Goal: Information Seeking & Learning: Check status

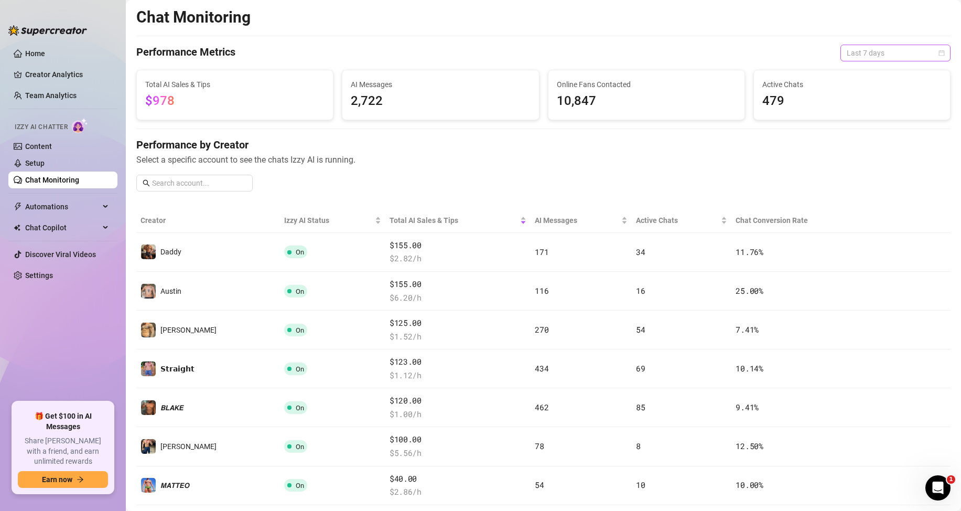
click at [874, 50] on span "Last 7 days" at bounding box center [896, 53] width 98 height 16
click at [858, 77] on div "Last 24 hours" at bounding box center [886, 74] width 93 height 12
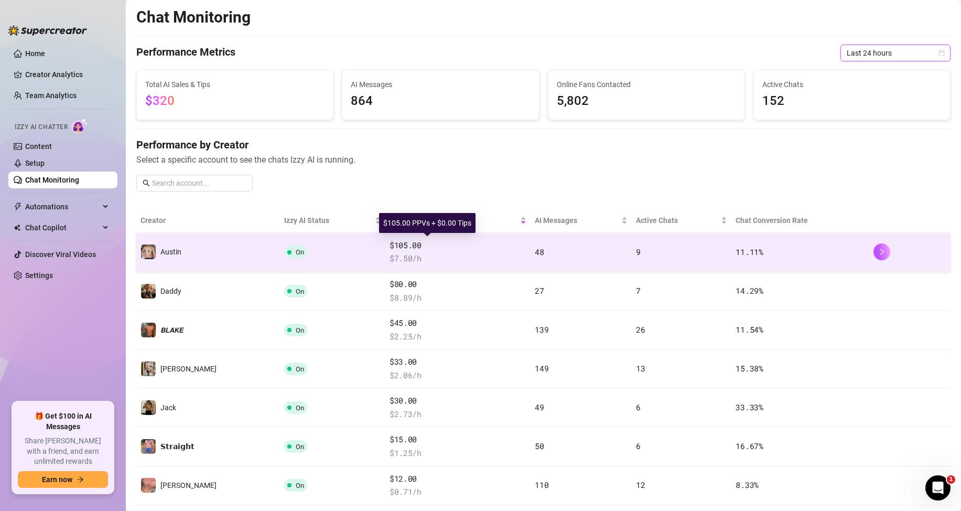
click at [390, 249] on span "$105.00" at bounding box center [458, 245] width 137 height 13
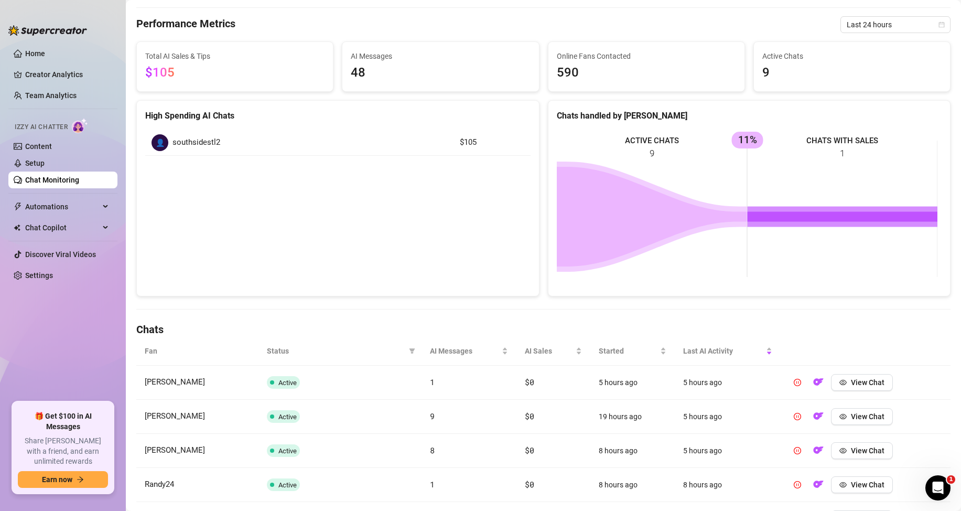
scroll to position [157, 0]
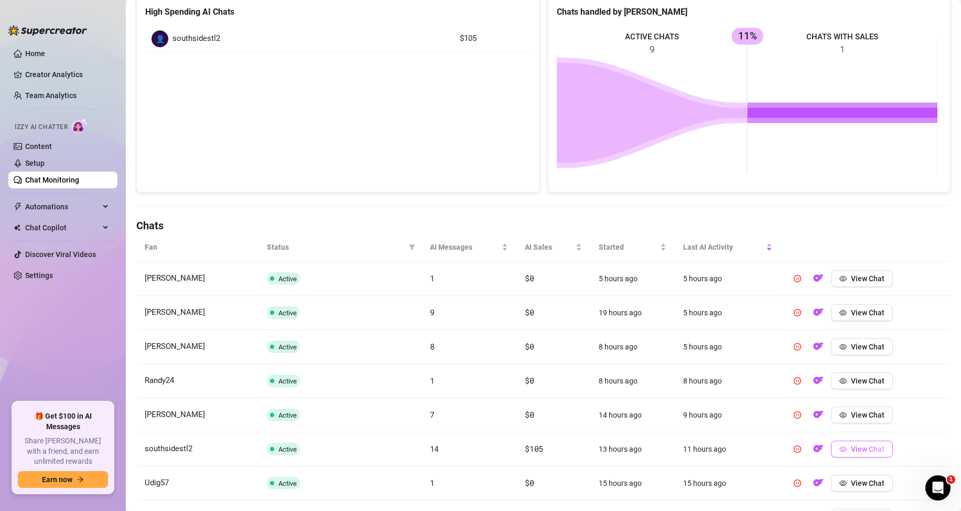
click at [851, 446] on span "View Chat" at bounding box center [868, 449] width 34 height 8
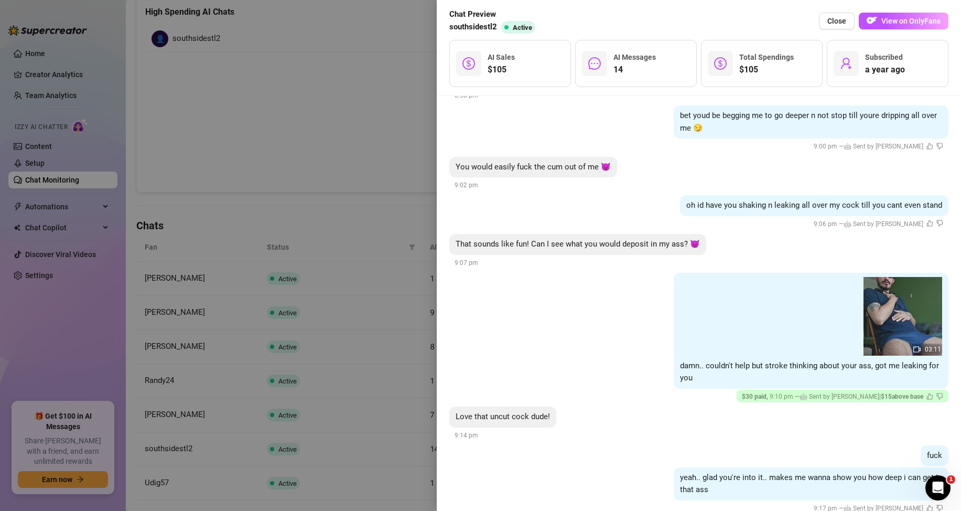
scroll to position [613, 0]
click at [256, 122] on div at bounding box center [480, 255] width 961 height 511
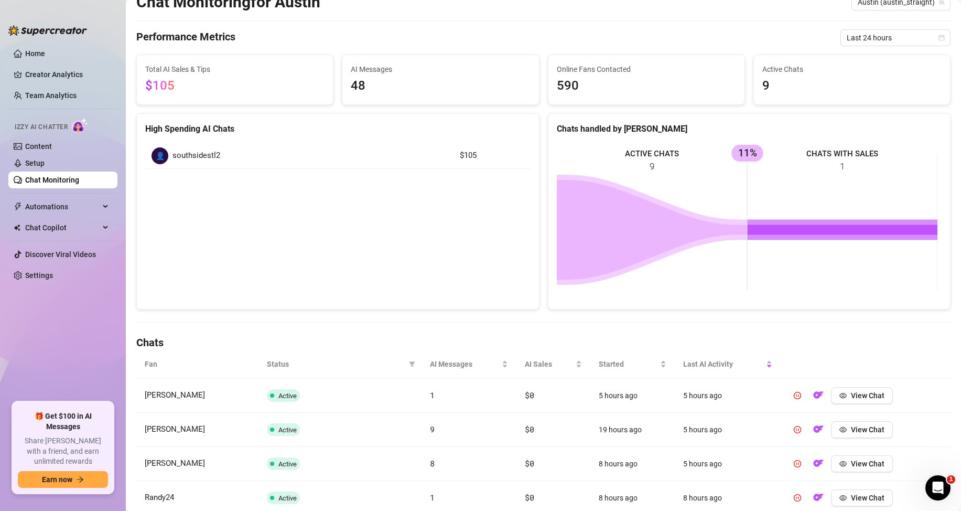
scroll to position [0, 0]
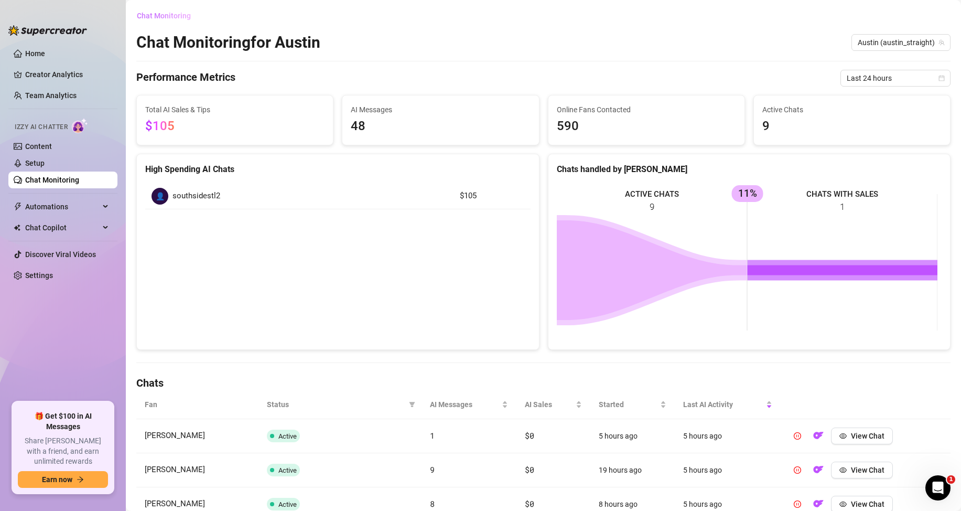
click at [158, 16] on span "Chat Monitoring" at bounding box center [164, 16] width 54 height 8
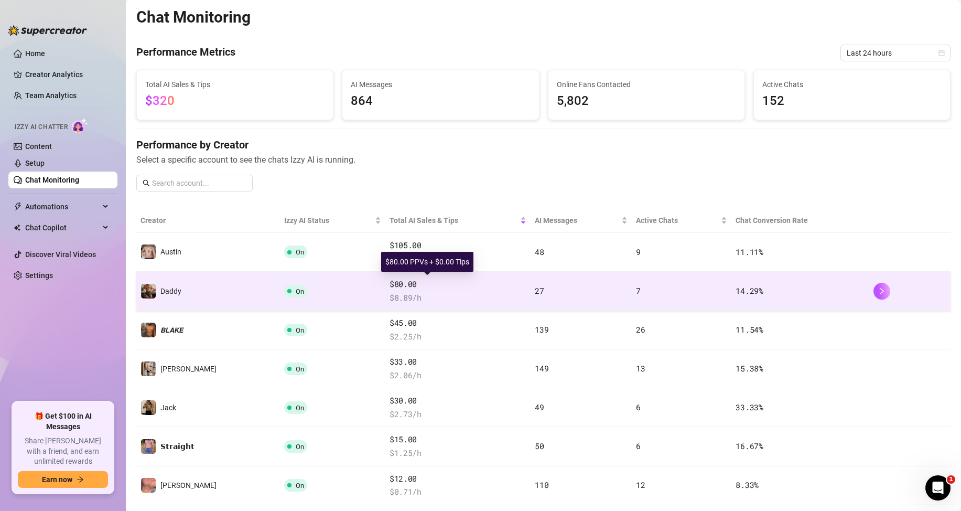
click at [390, 289] on span "$80.00" at bounding box center [458, 284] width 137 height 13
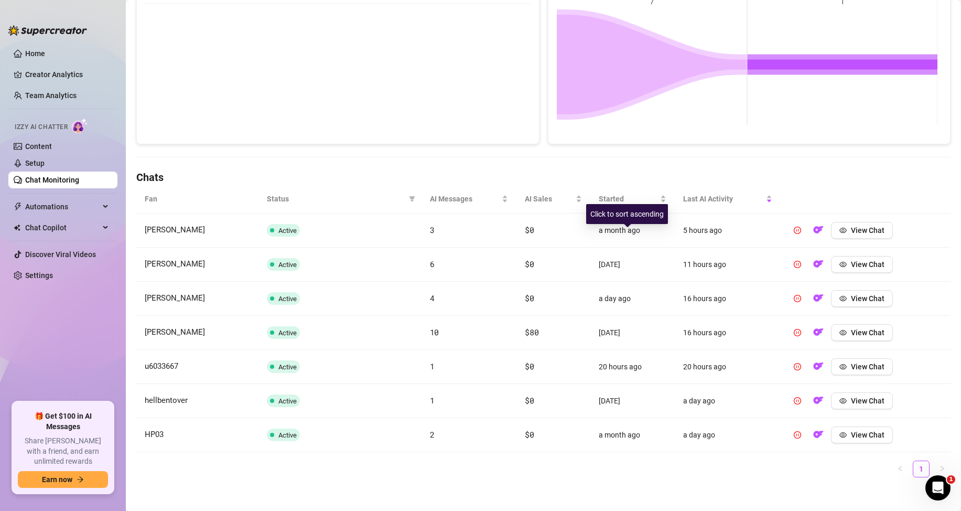
scroll to position [210, 0]
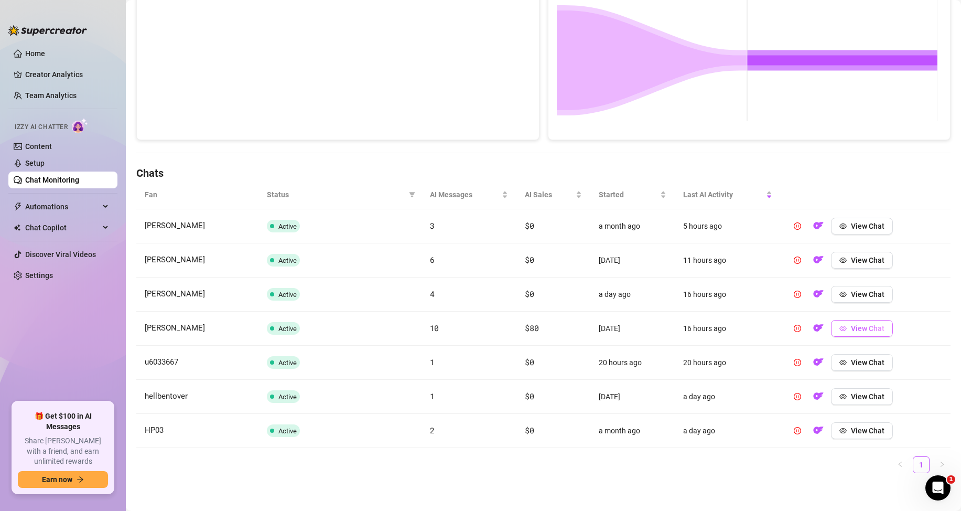
click at [858, 333] on button "View Chat" at bounding box center [862, 328] width 62 height 17
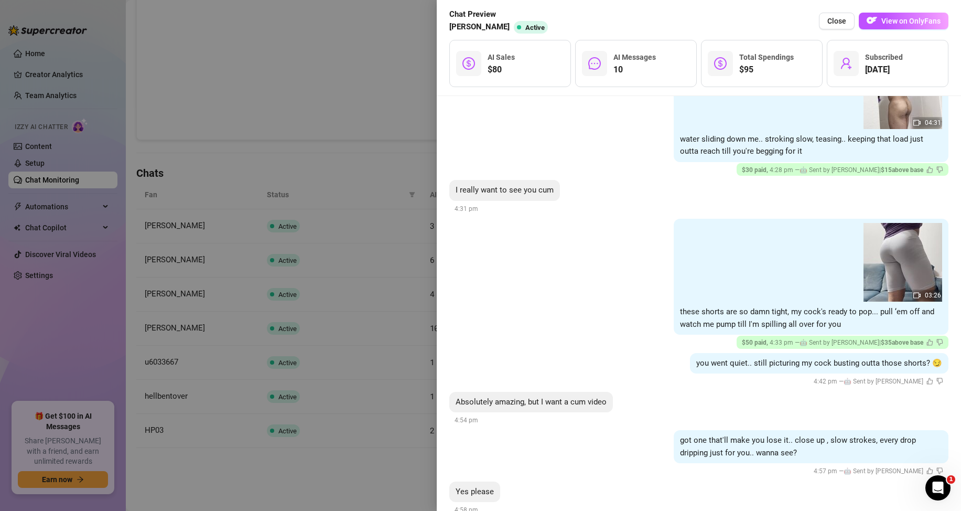
scroll to position [706, 0]
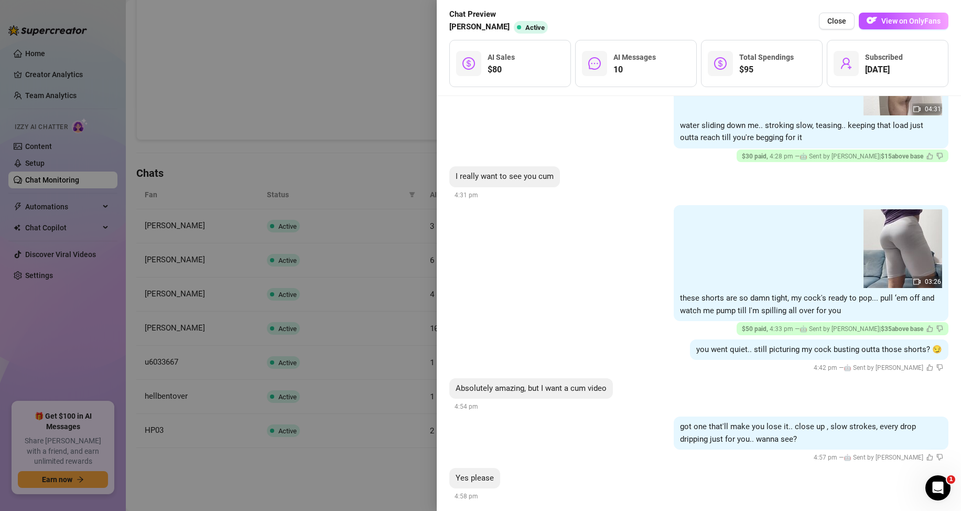
click at [352, 241] on div at bounding box center [480, 255] width 961 height 511
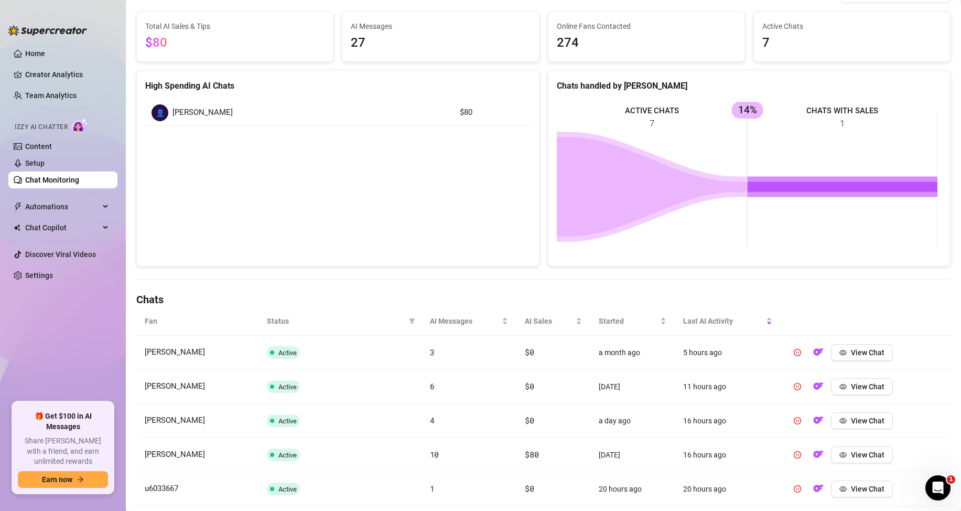
scroll to position [0, 0]
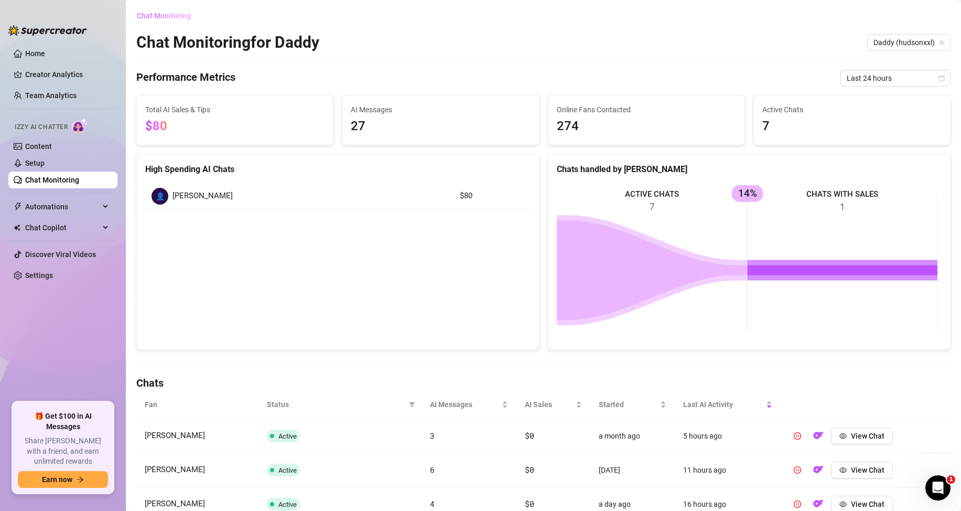
click at [153, 20] on span "Chat Monitoring" at bounding box center [164, 16] width 54 height 8
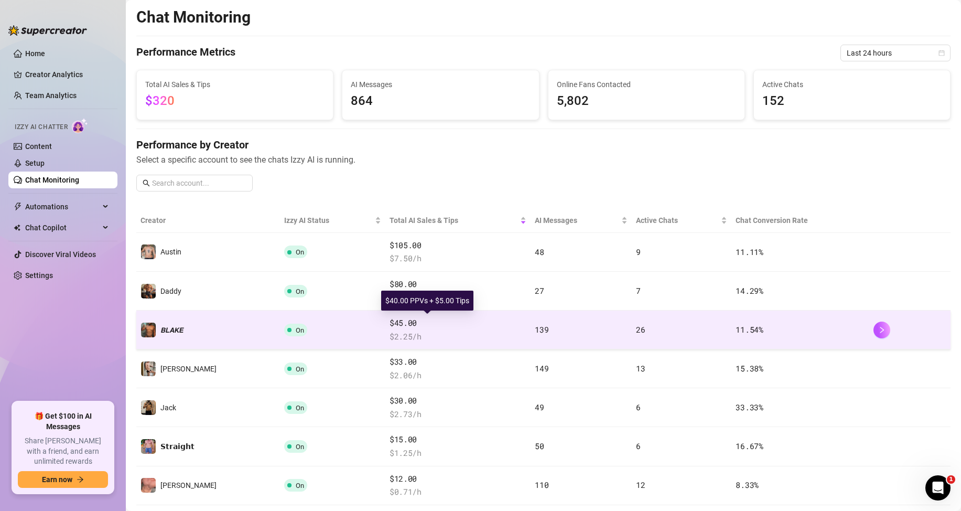
click at [390, 328] on span "$45.00" at bounding box center [458, 323] width 137 height 13
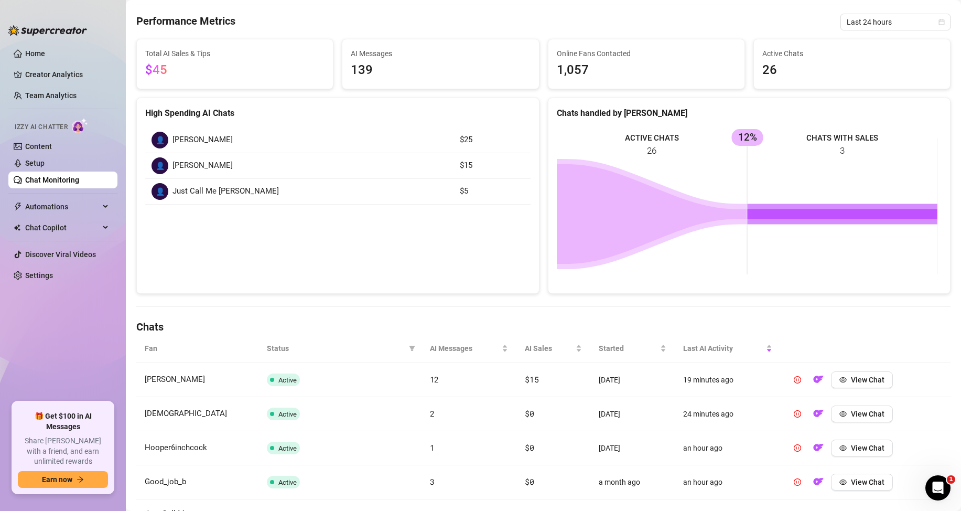
scroll to position [157, 0]
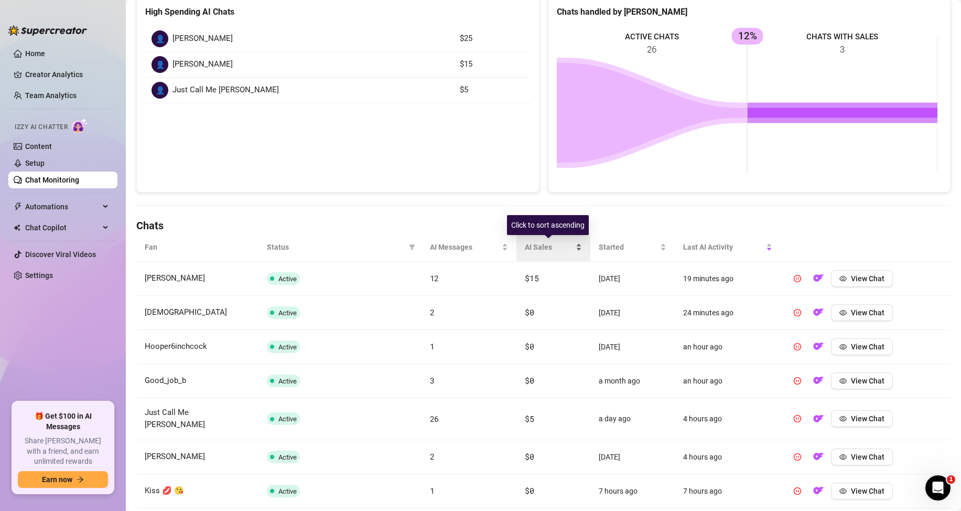
click at [573, 243] on div "AI Sales" at bounding box center [553, 247] width 57 height 12
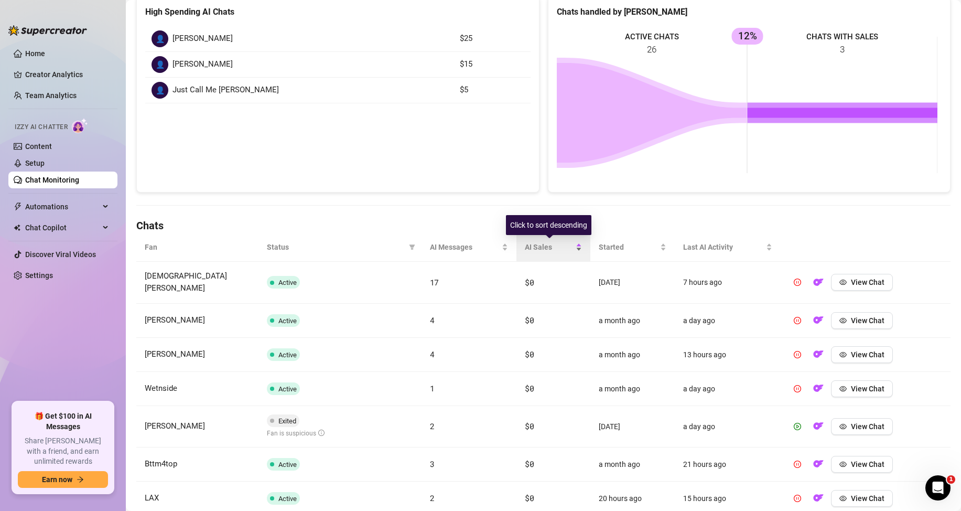
click at [573, 243] on div "AI Sales" at bounding box center [553, 247] width 57 height 12
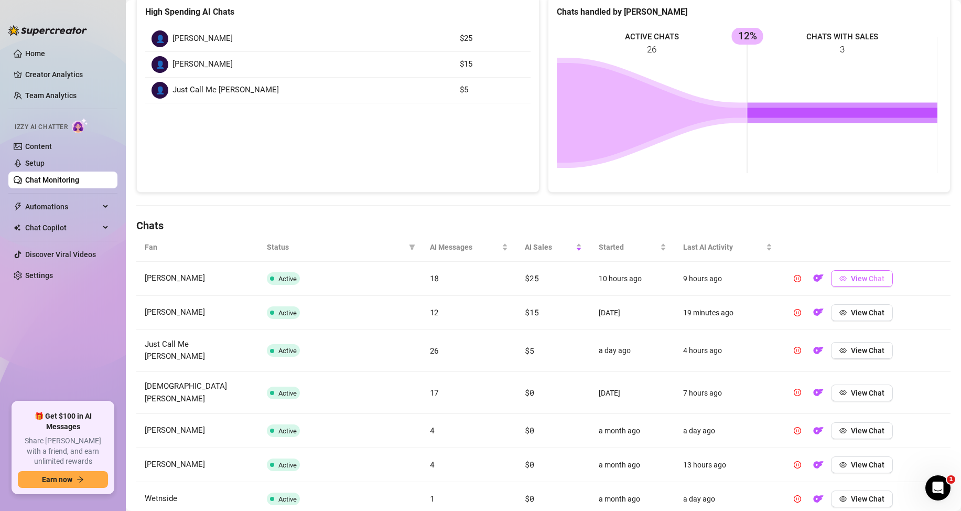
click at [858, 282] on span "View Chat" at bounding box center [868, 278] width 34 height 8
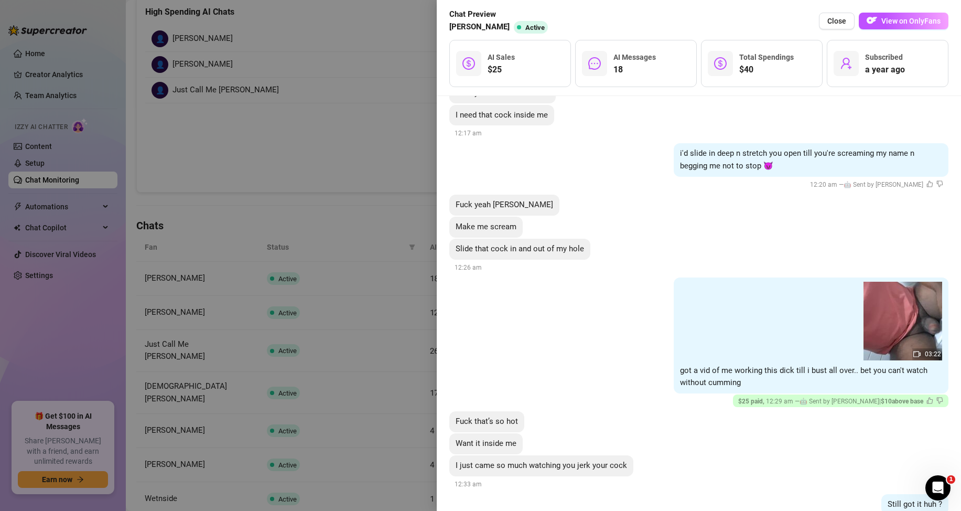
scroll to position [1400, 0]
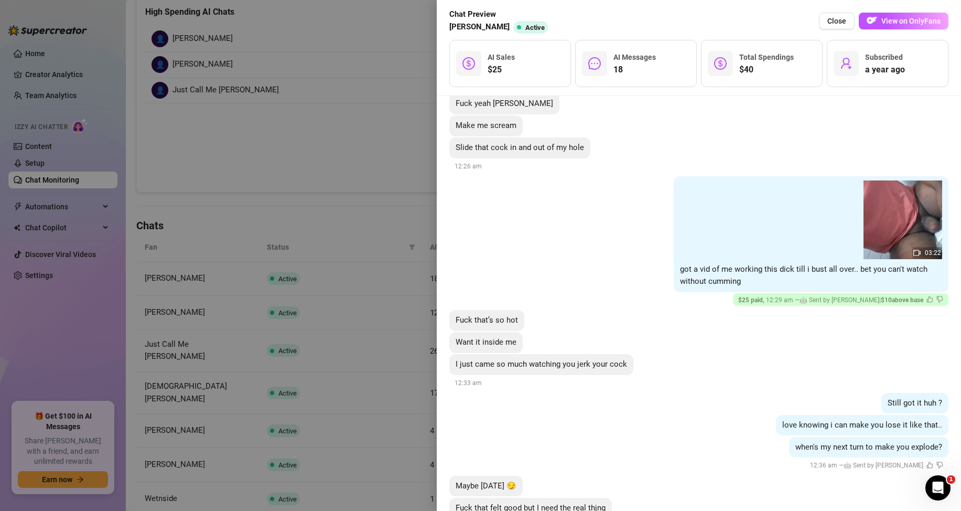
click at [284, 209] on div at bounding box center [480, 255] width 961 height 511
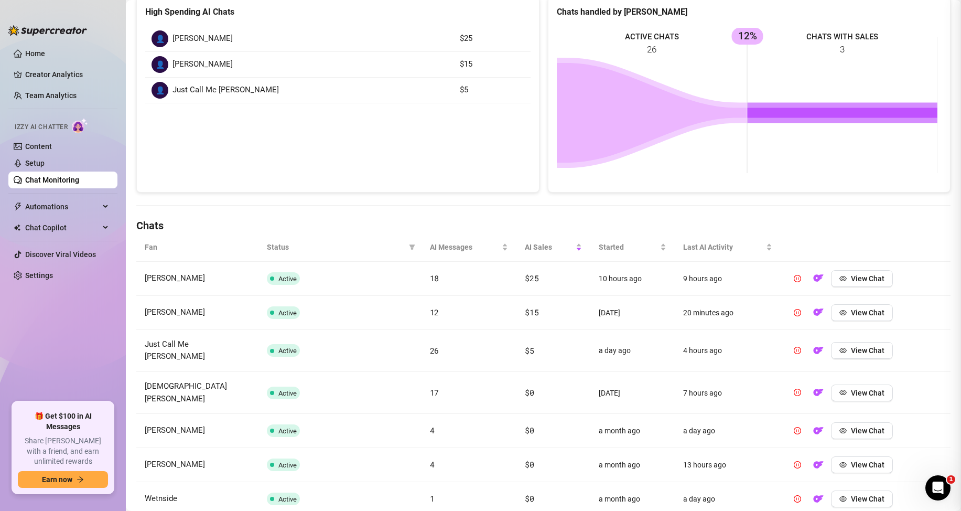
scroll to position [0, 0]
click at [855, 314] on span "View Chat" at bounding box center [868, 312] width 34 height 8
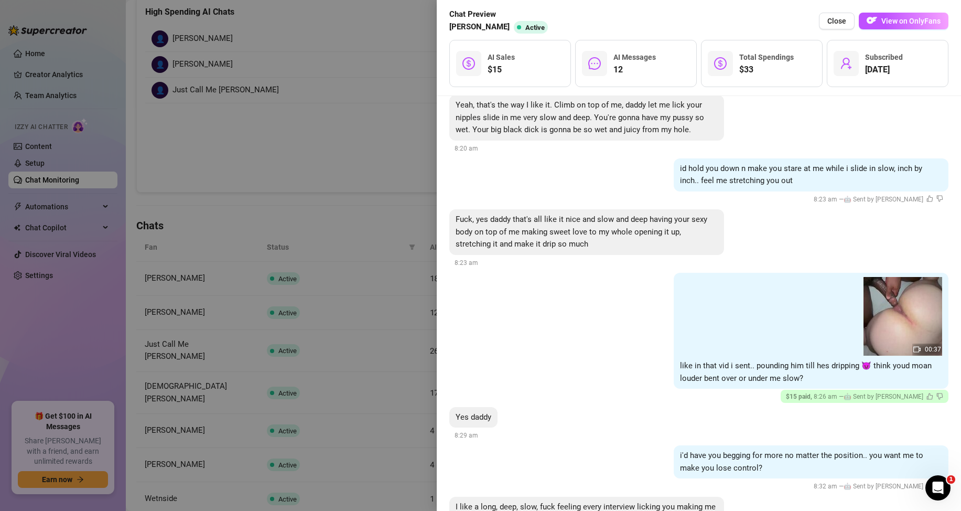
scroll to position [315, 0]
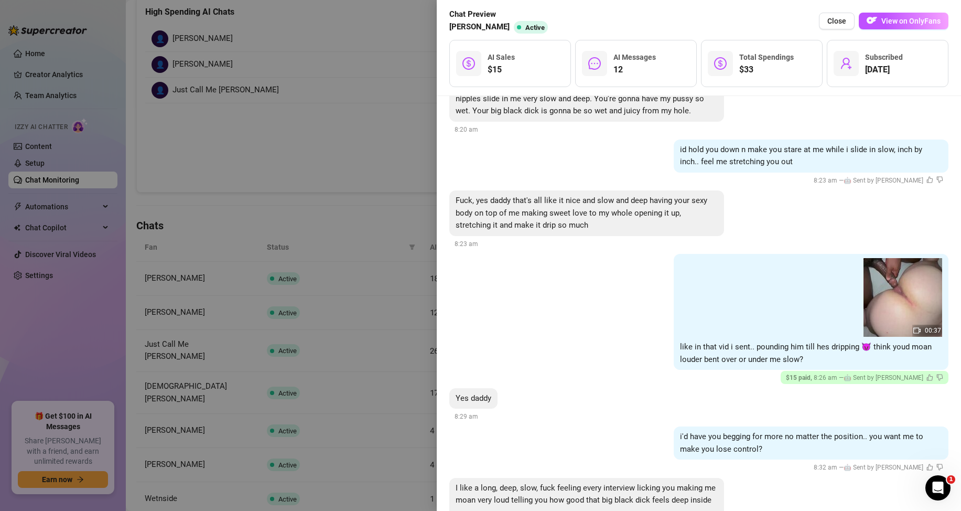
click at [364, 171] on div at bounding box center [480, 255] width 961 height 511
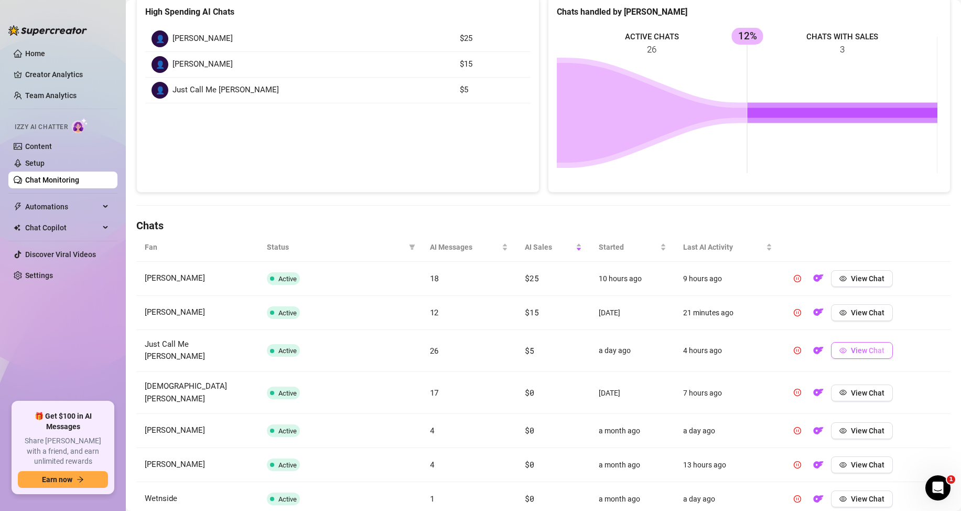
click at [851, 346] on span "View Chat" at bounding box center [868, 350] width 34 height 8
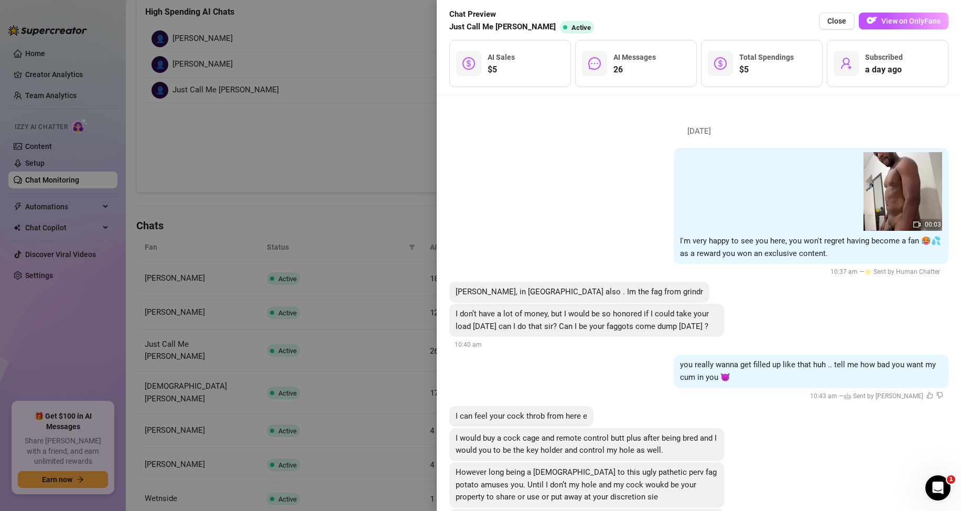
click at [344, 113] on div at bounding box center [480, 255] width 961 height 511
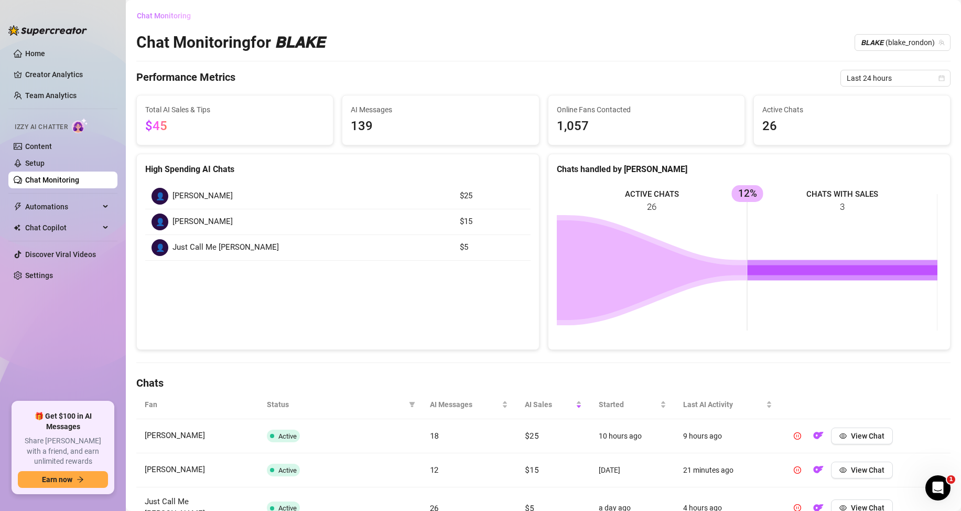
click at [179, 21] on button "Chat Monitoring" at bounding box center [167, 15] width 63 height 17
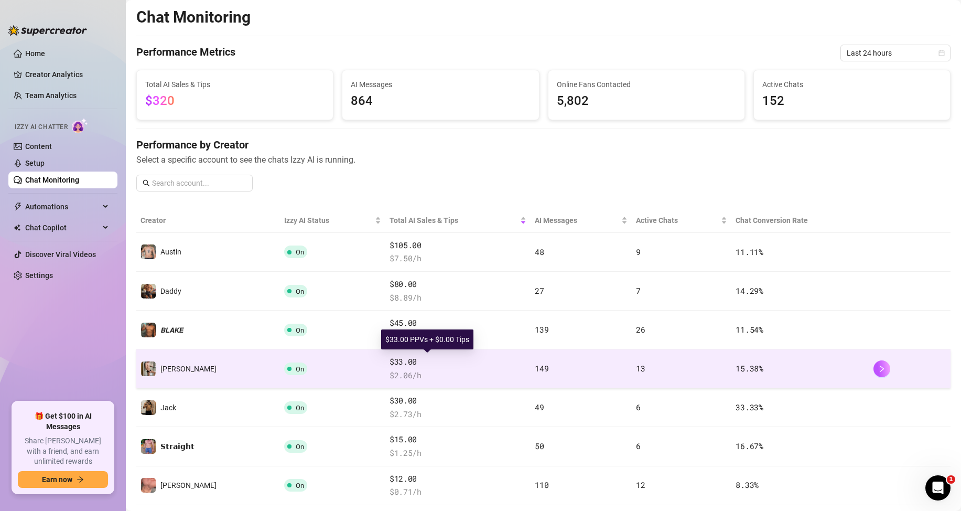
click at [390, 367] on span "$33.00" at bounding box center [458, 361] width 137 height 13
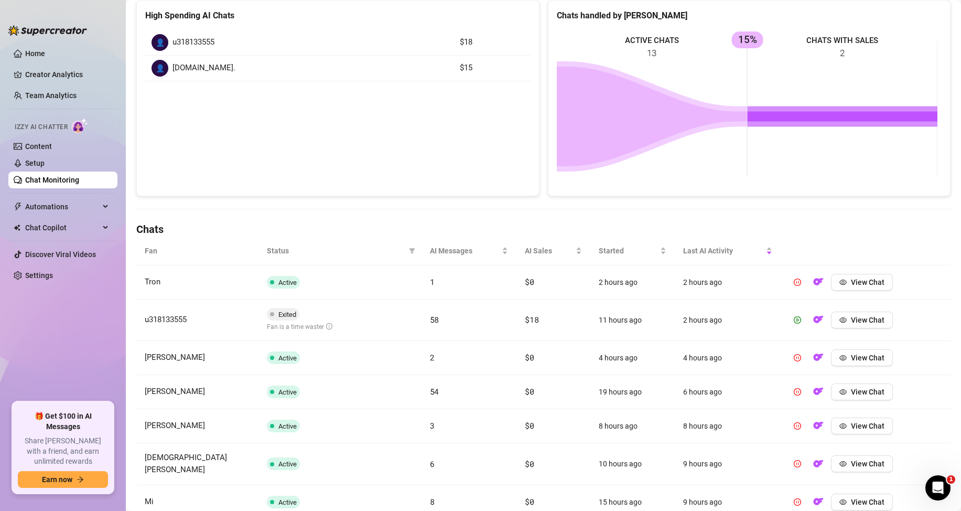
scroll to position [157, 0]
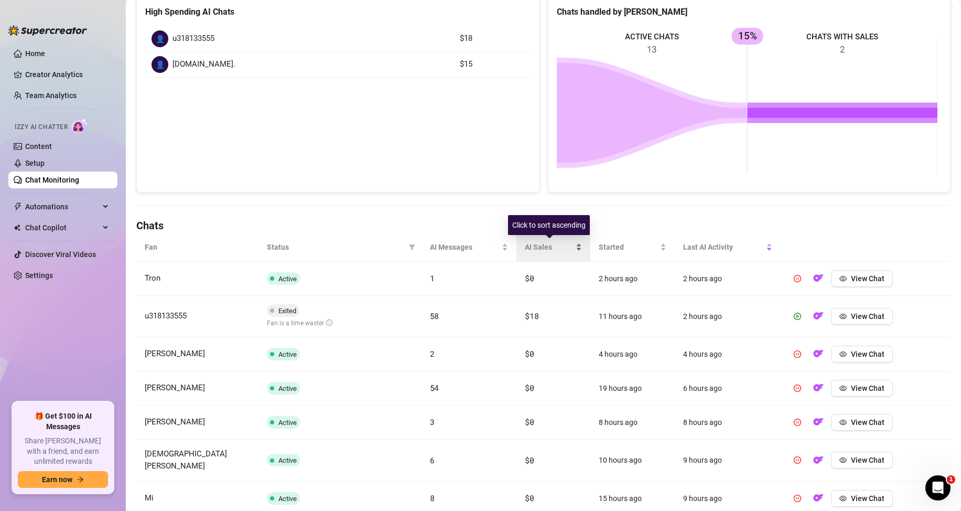
click at [573, 244] on div "AI Sales" at bounding box center [553, 247] width 57 height 12
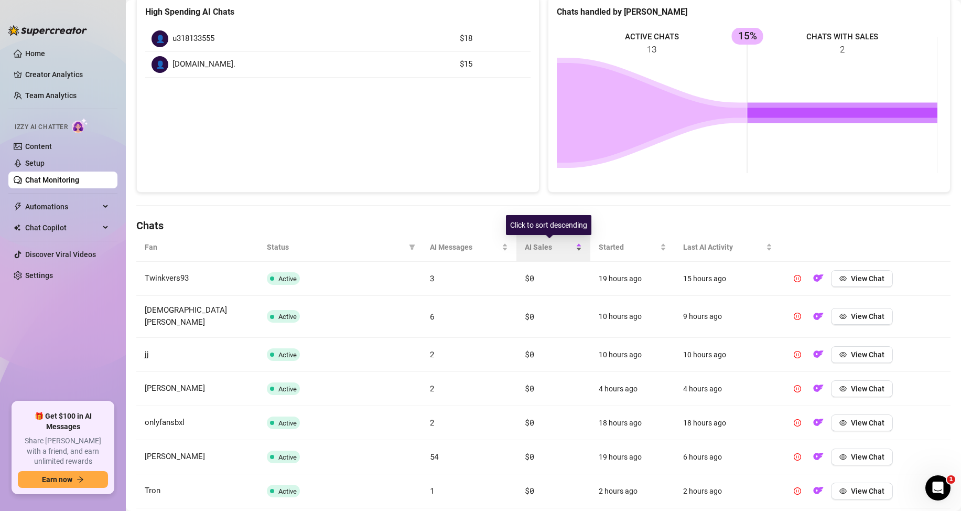
click at [575, 245] on div "AI Sales" at bounding box center [553, 247] width 57 height 12
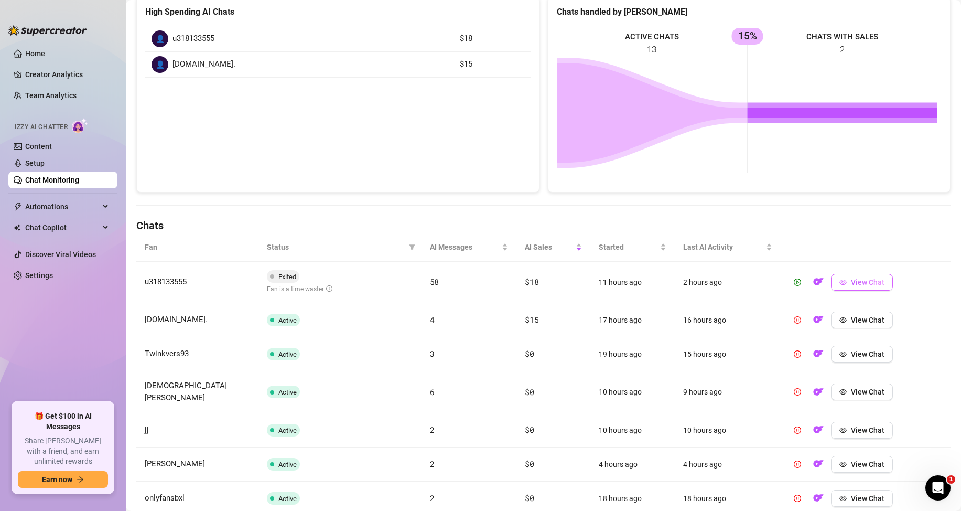
click at [852, 278] on span "View Chat" at bounding box center [868, 282] width 34 height 8
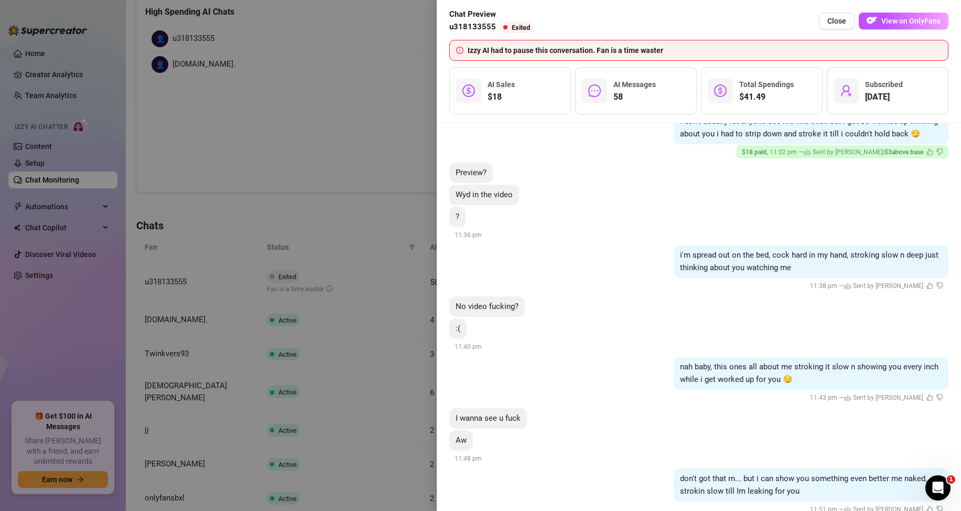
scroll to position [648, 0]
click at [373, 216] on div at bounding box center [480, 255] width 961 height 511
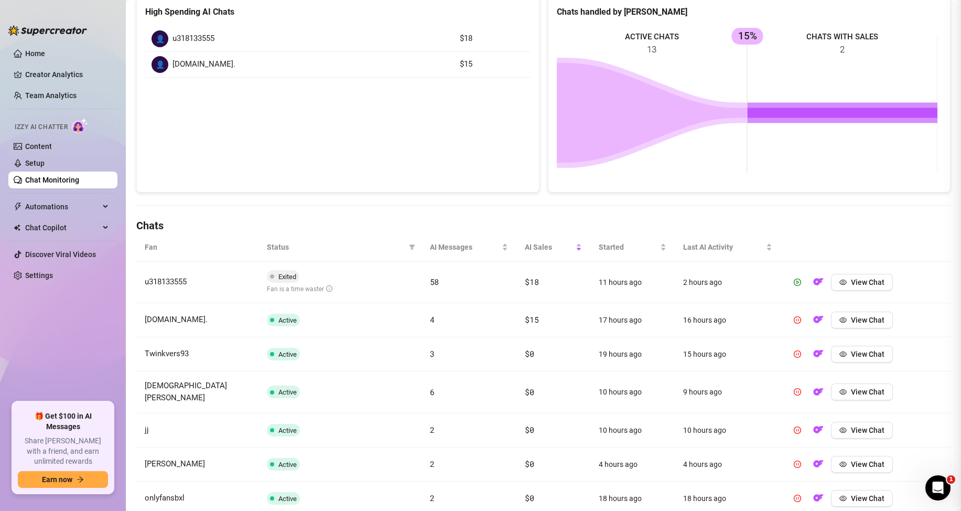
scroll to position [0, 0]
click at [862, 319] on span "View Chat" at bounding box center [868, 320] width 34 height 8
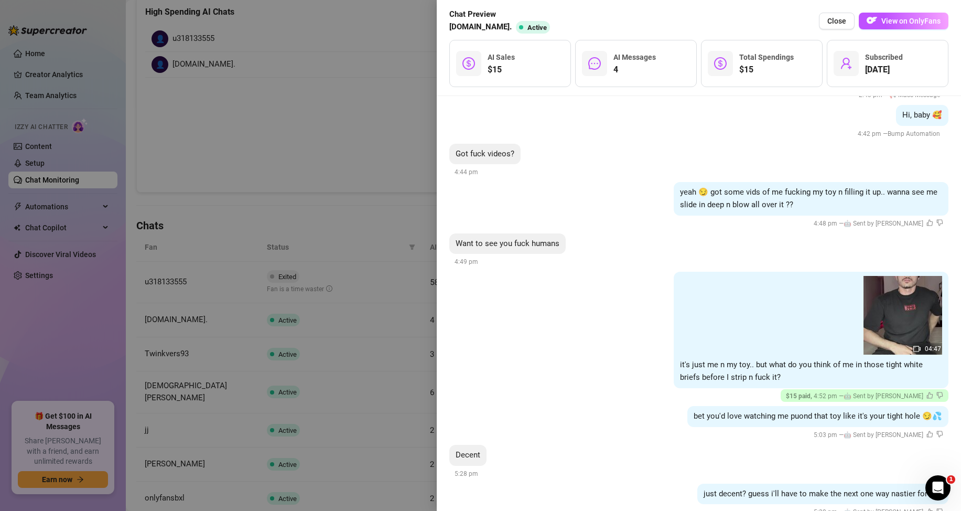
scroll to position [123, 0]
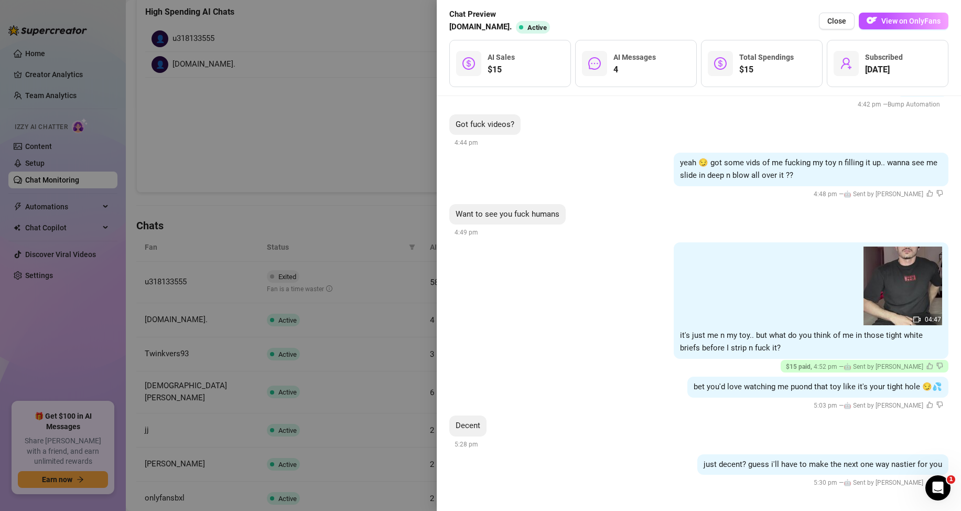
click at [383, 196] on div at bounding box center [480, 255] width 961 height 511
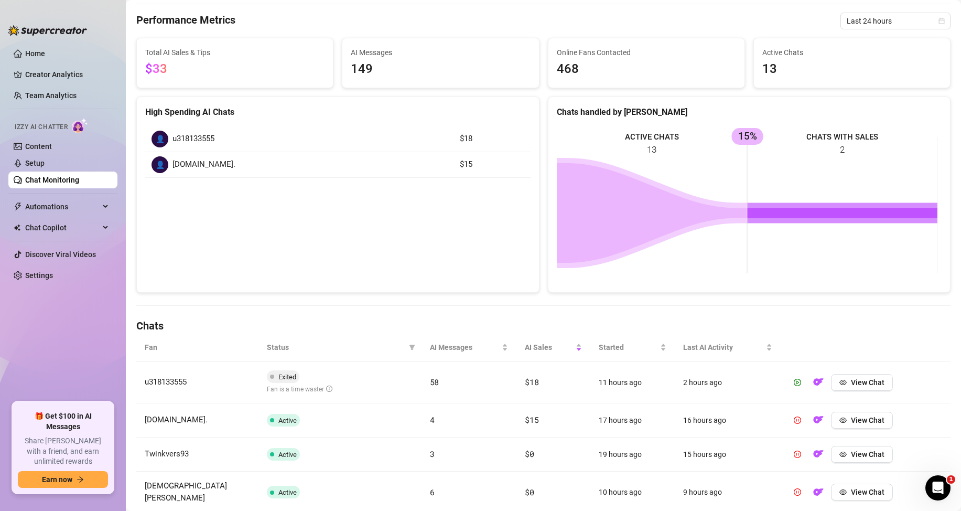
scroll to position [0, 0]
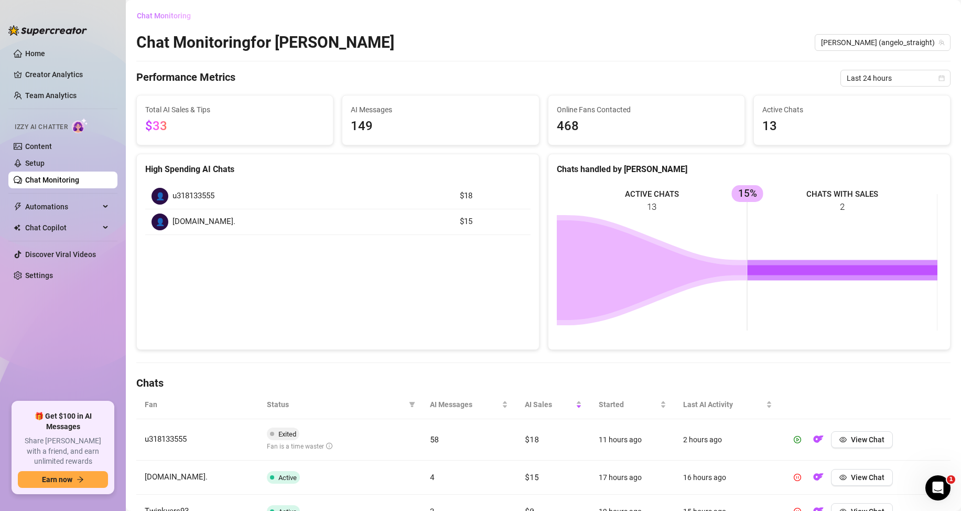
click at [178, 19] on span "Chat Monitoring" at bounding box center [164, 16] width 54 height 8
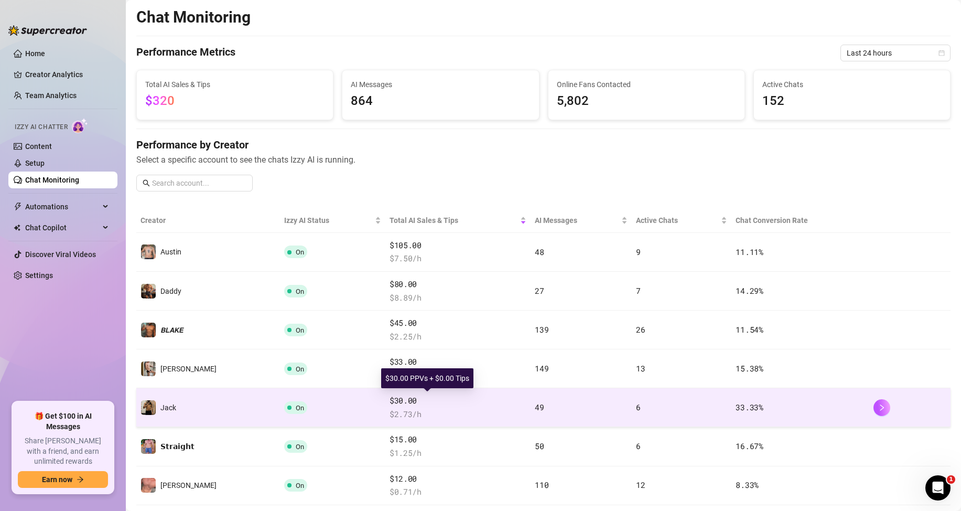
click at [390, 397] on span "$30.00" at bounding box center [458, 400] width 137 height 13
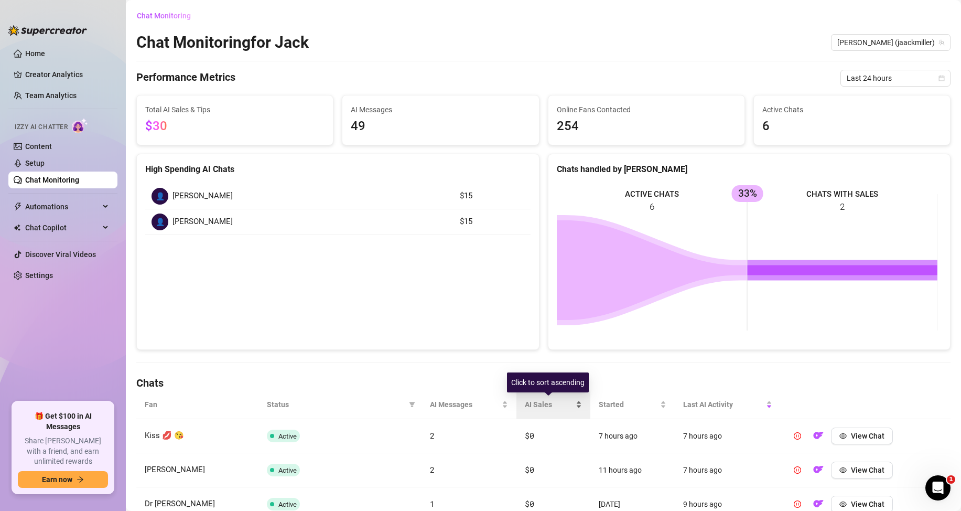
click at [572, 401] on div "AI Sales" at bounding box center [553, 404] width 57 height 12
click at [575, 400] on div "AI Sales" at bounding box center [553, 404] width 57 height 12
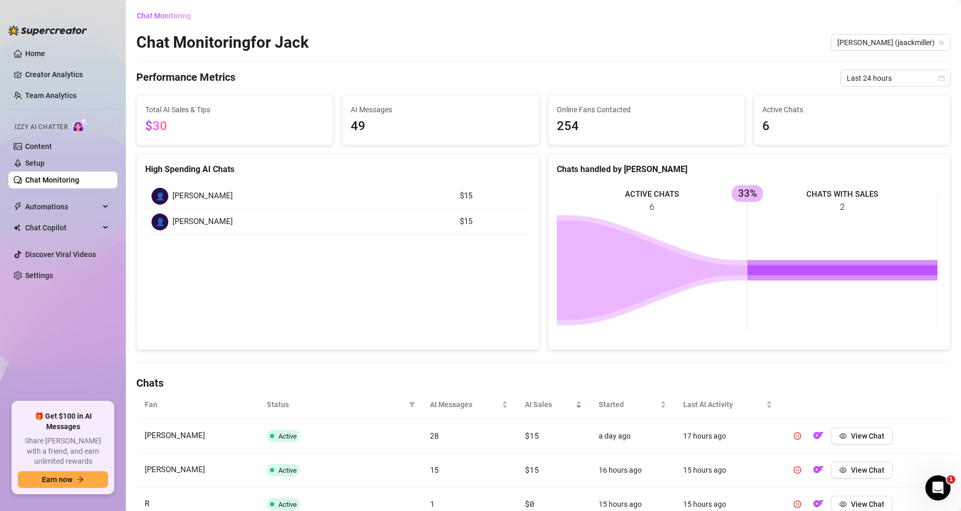
scroll to position [52, 0]
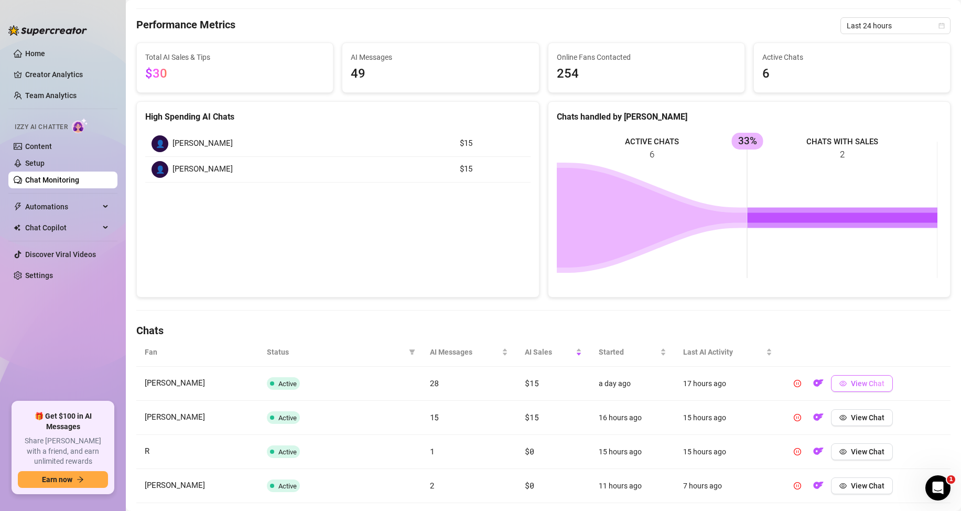
click at [853, 389] on button "View Chat" at bounding box center [862, 383] width 62 height 17
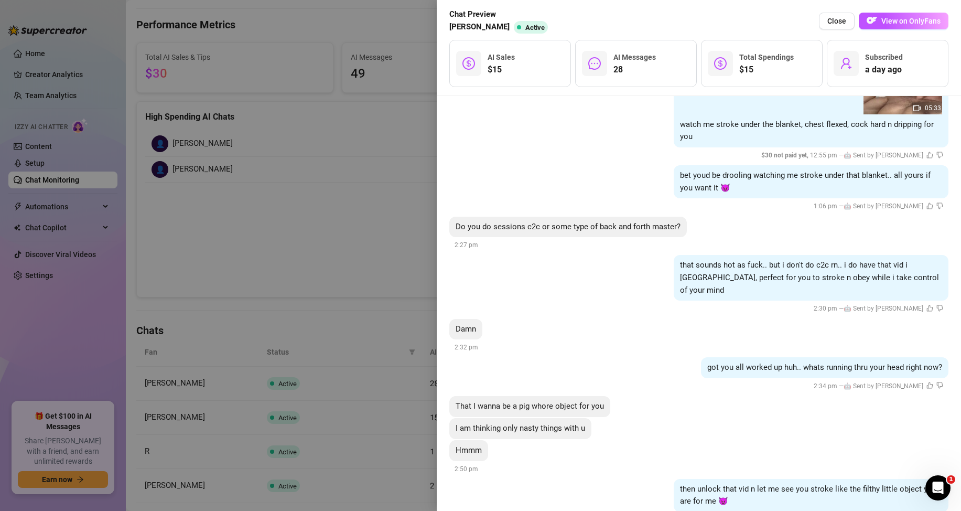
scroll to position [2464, 0]
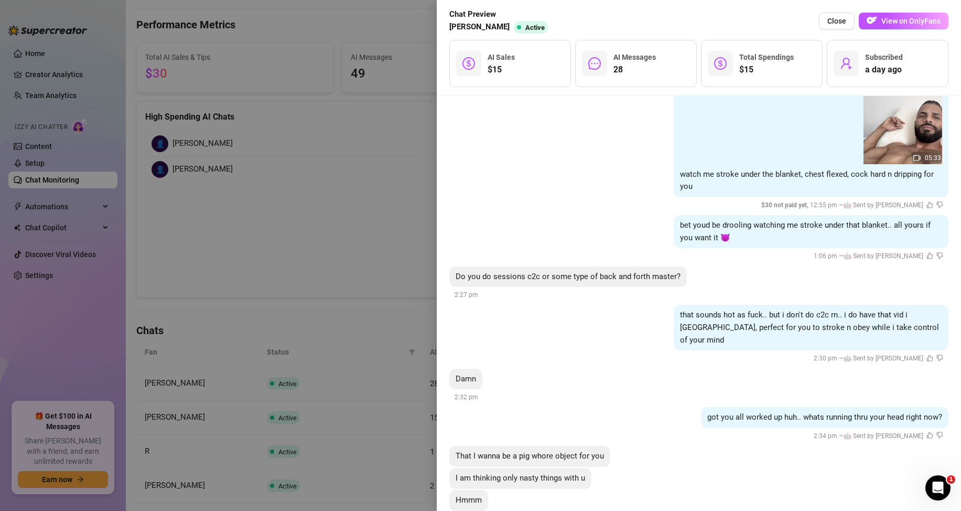
click at [332, 202] on div at bounding box center [480, 255] width 961 height 511
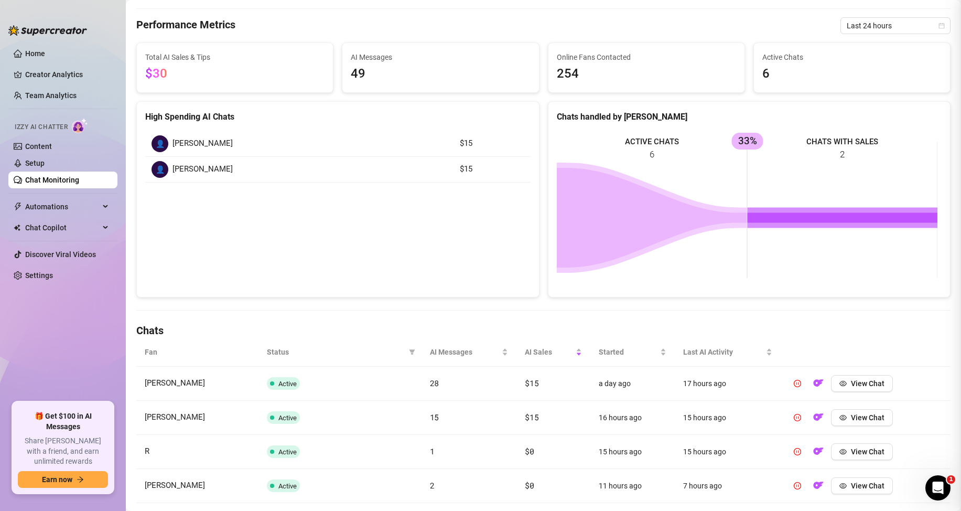
scroll to position [0, 0]
click at [866, 418] on span "View Chat" at bounding box center [868, 417] width 34 height 8
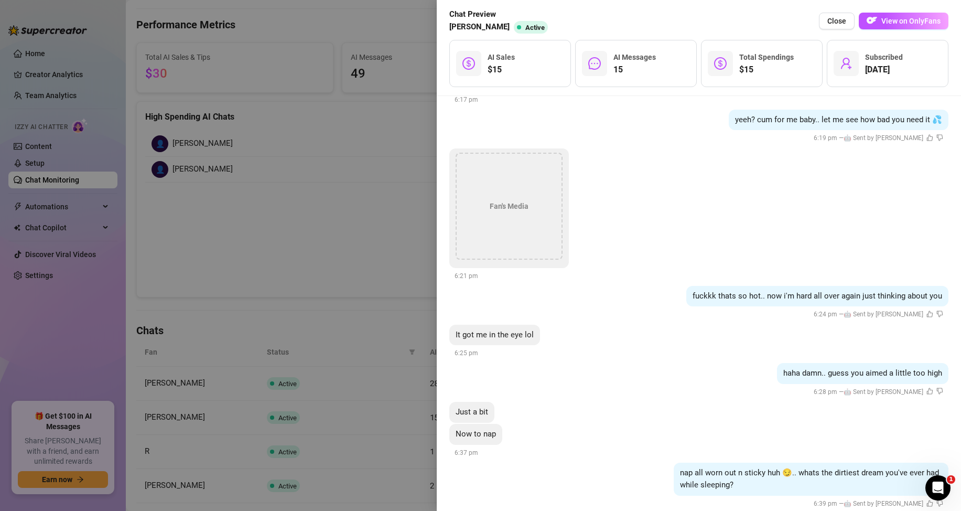
scroll to position [1259, 0]
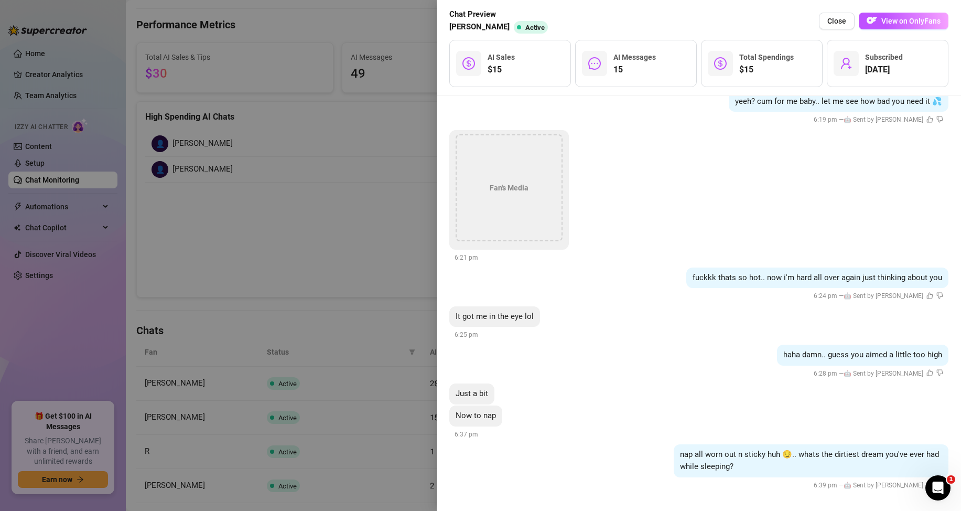
click at [338, 220] on div at bounding box center [480, 255] width 961 height 511
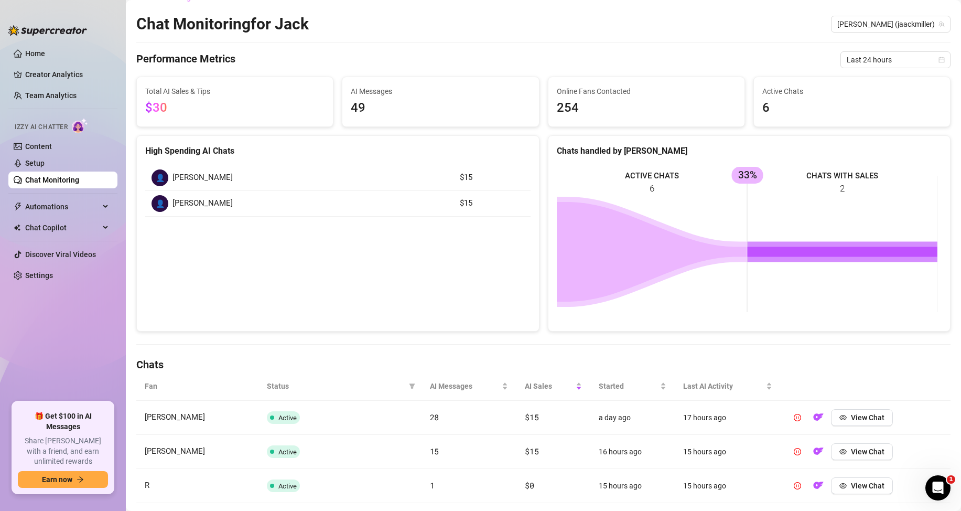
scroll to position [0, 0]
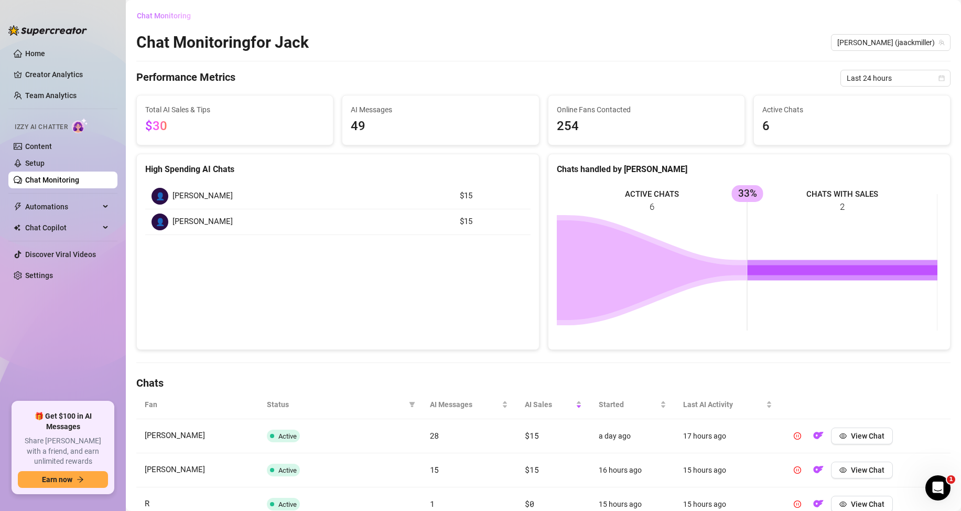
click at [175, 13] on span "Chat Monitoring" at bounding box center [164, 16] width 54 height 8
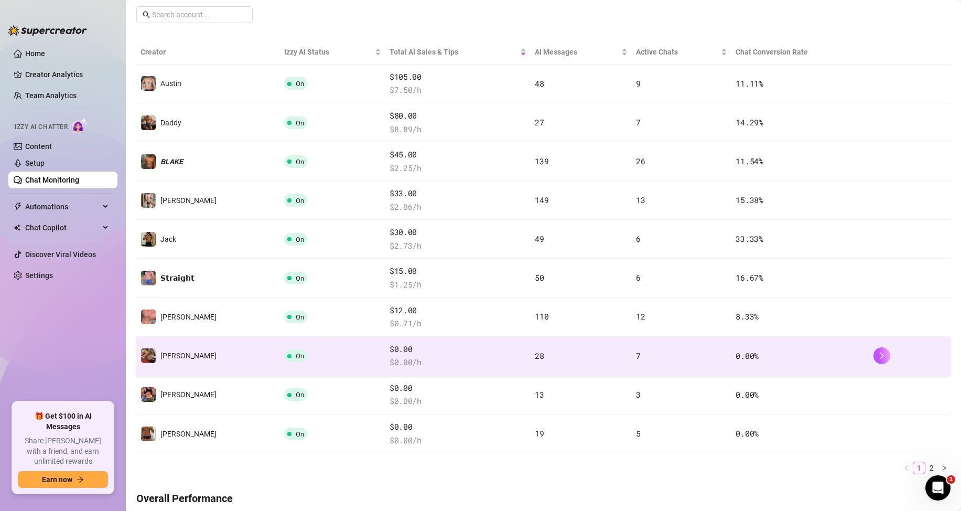
scroll to position [210, 0]
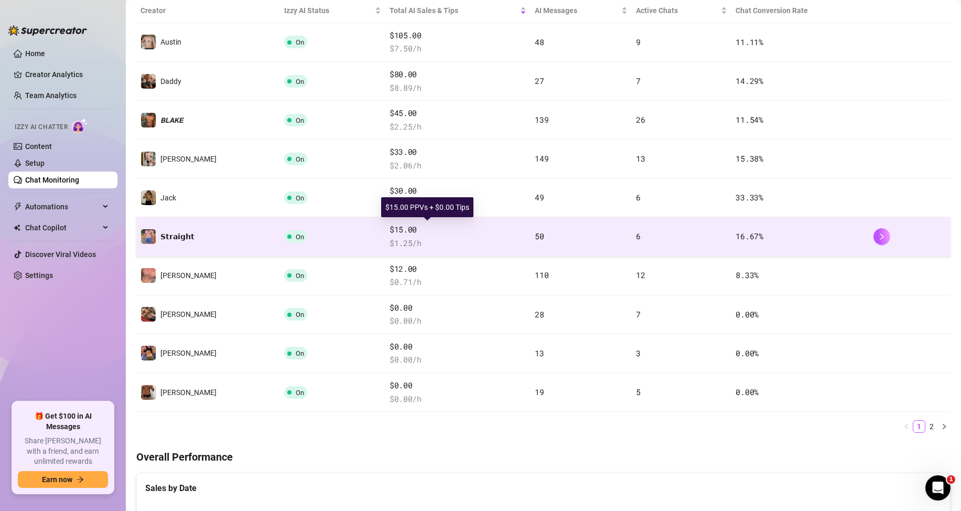
click at [390, 232] on span "$15.00" at bounding box center [458, 229] width 137 height 13
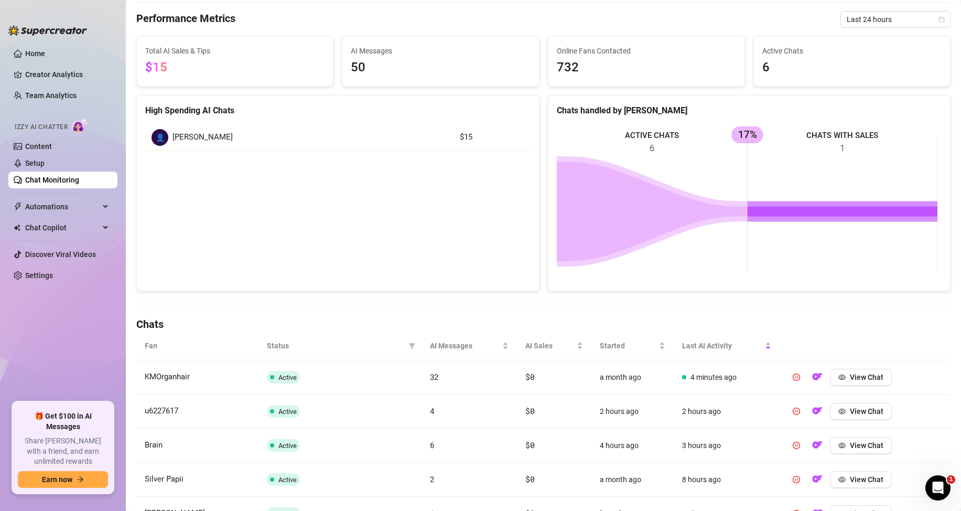
scroll to position [157, 0]
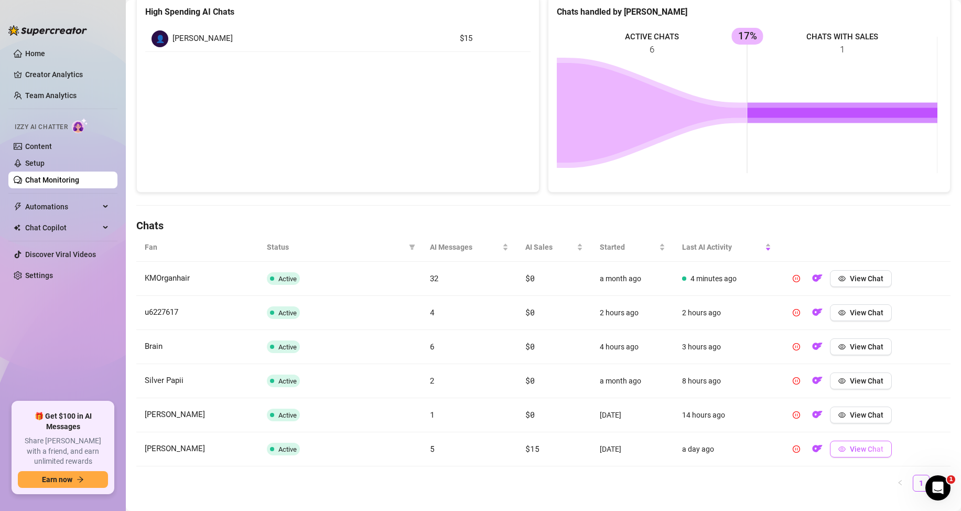
click at [864, 451] on span "View Chat" at bounding box center [867, 449] width 34 height 8
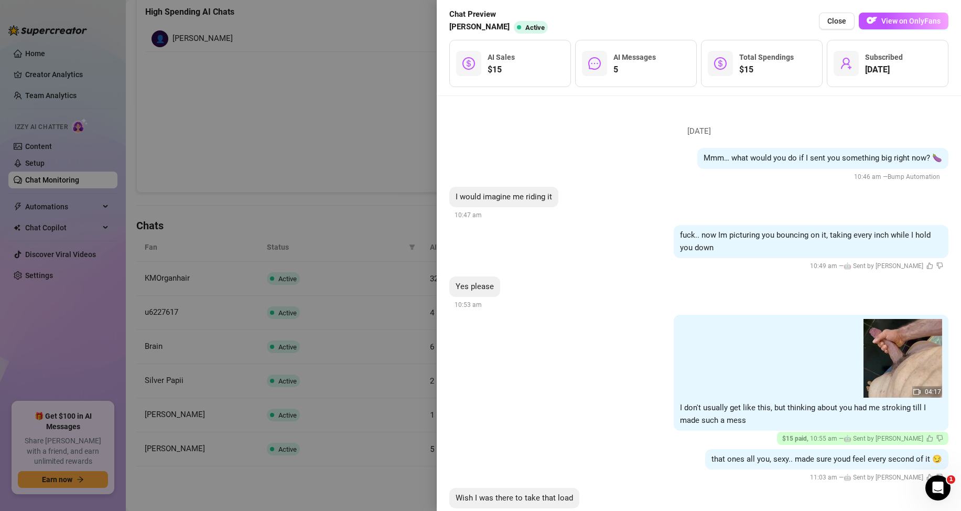
click at [326, 215] on div at bounding box center [480, 255] width 961 height 511
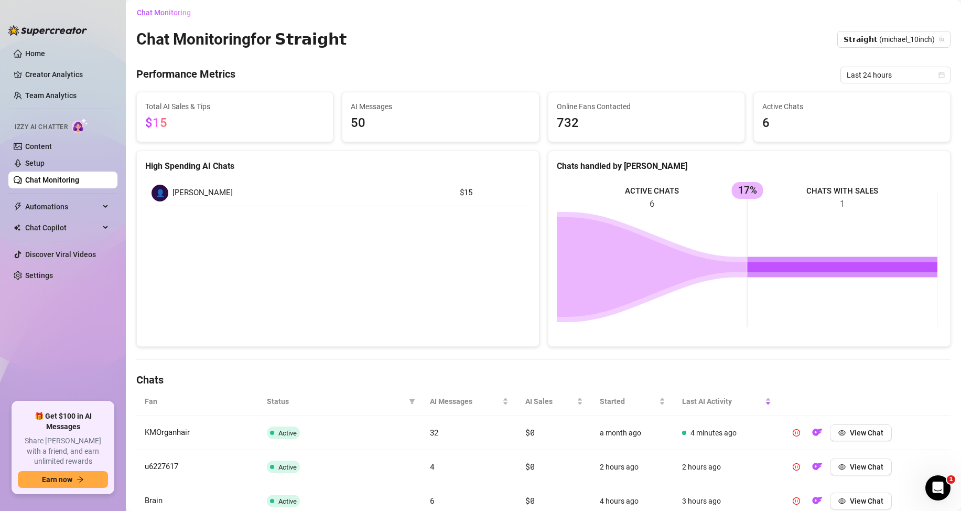
scroll to position [0, 0]
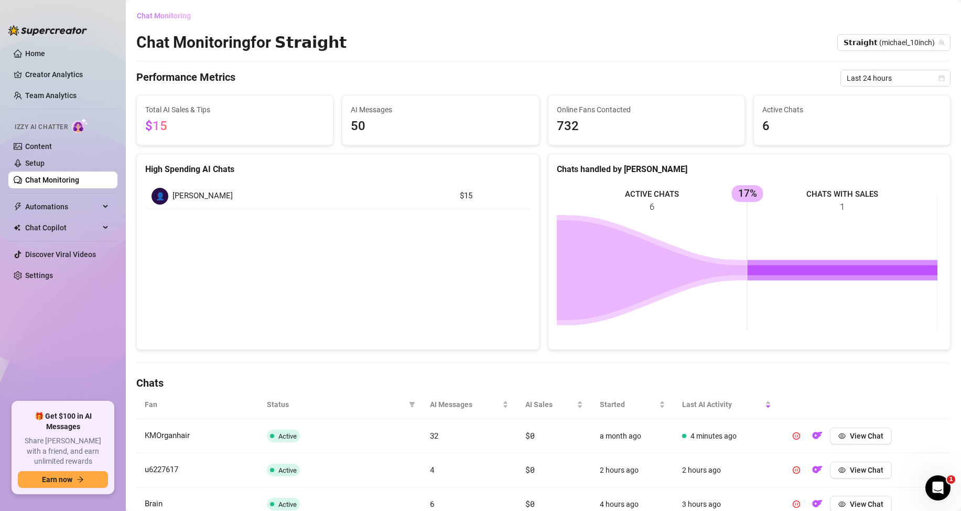
click at [147, 15] on span "Chat Monitoring" at bounding box center [164, 16] width 54 height 8
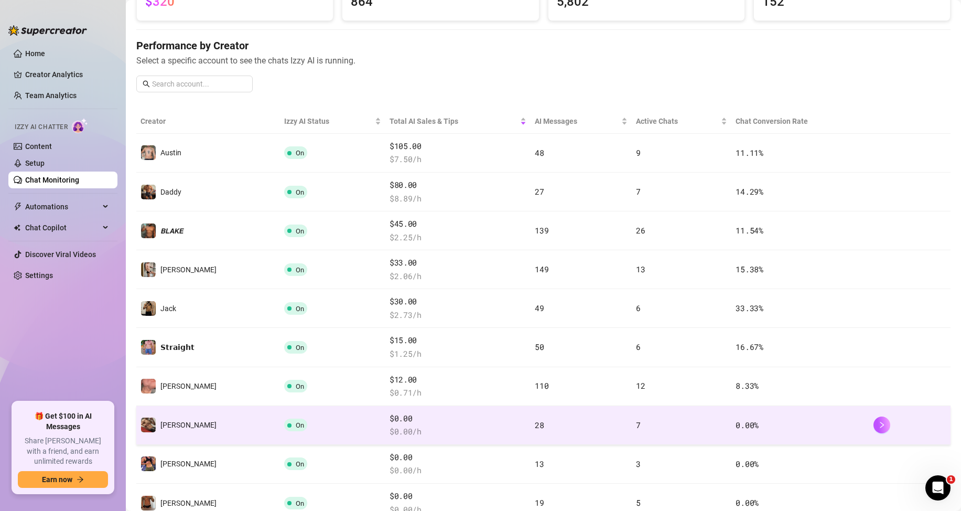
scroll to position [105, 0]
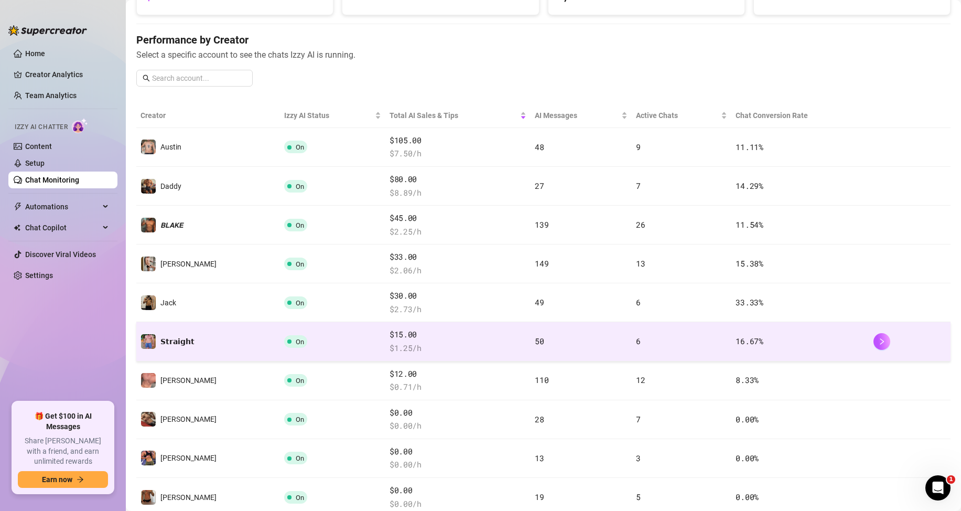
click at [390, 340] on span "$15.00" at bounding box center [458, 334] width 137 height 13
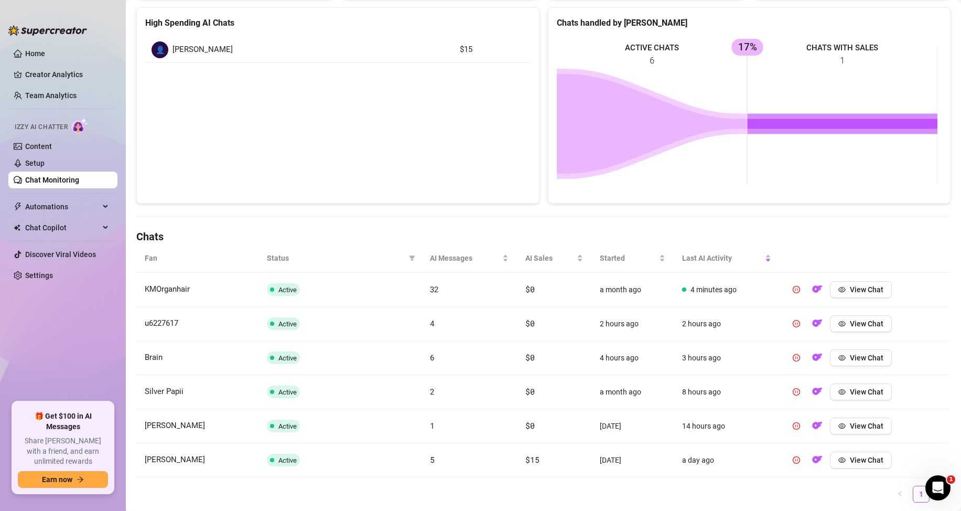
scroll to position [178, 0]
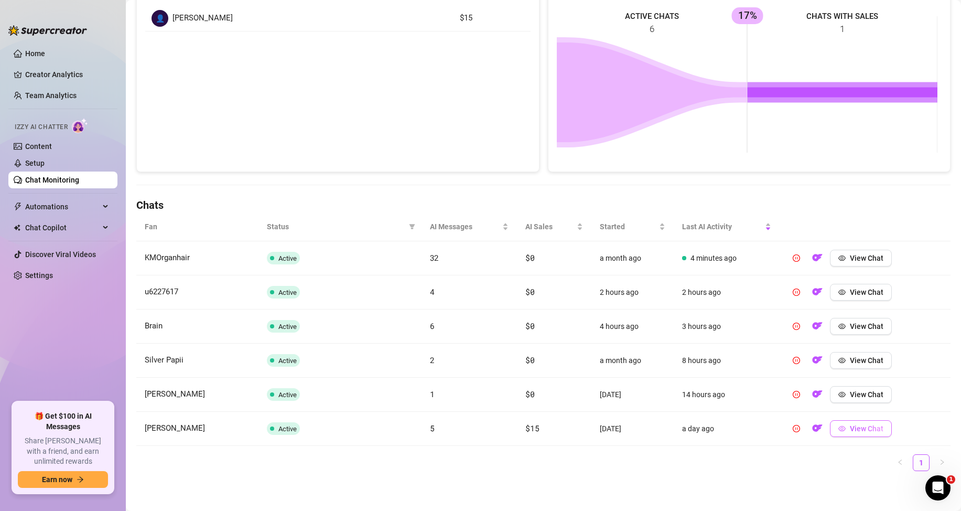
click at [853, 433] on button "View Chat" at bounding box center [861, 428] width 62 height 17
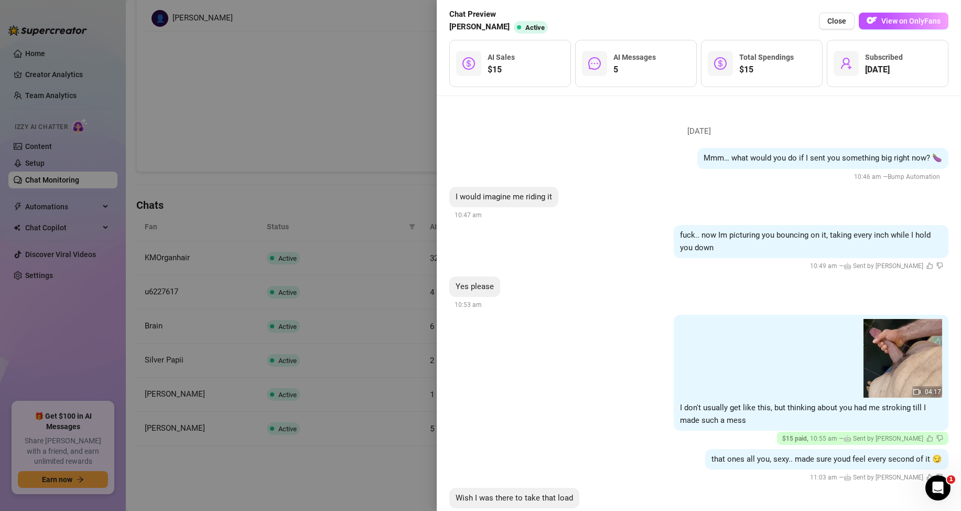
scroll to position [52, 0]
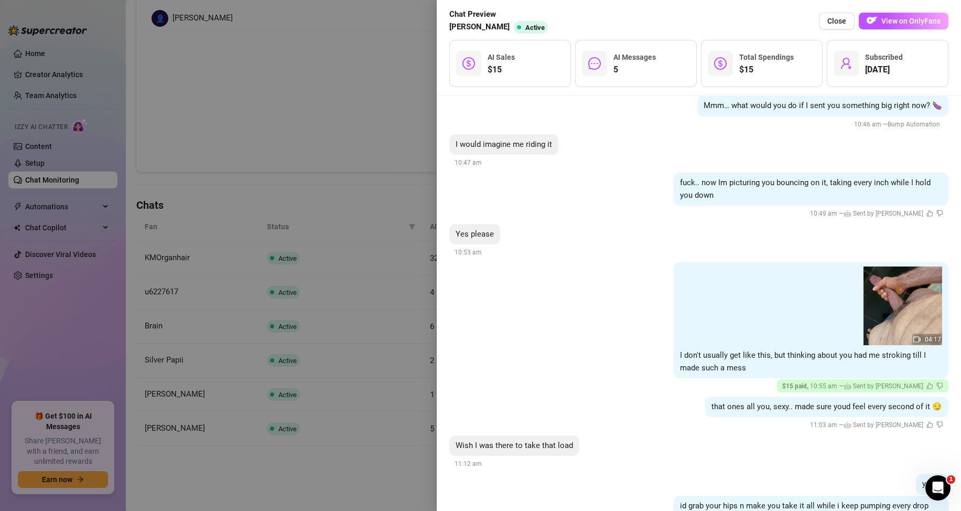
click at [320, 219] on div at bounding box center [480, 255] width 961 height 511
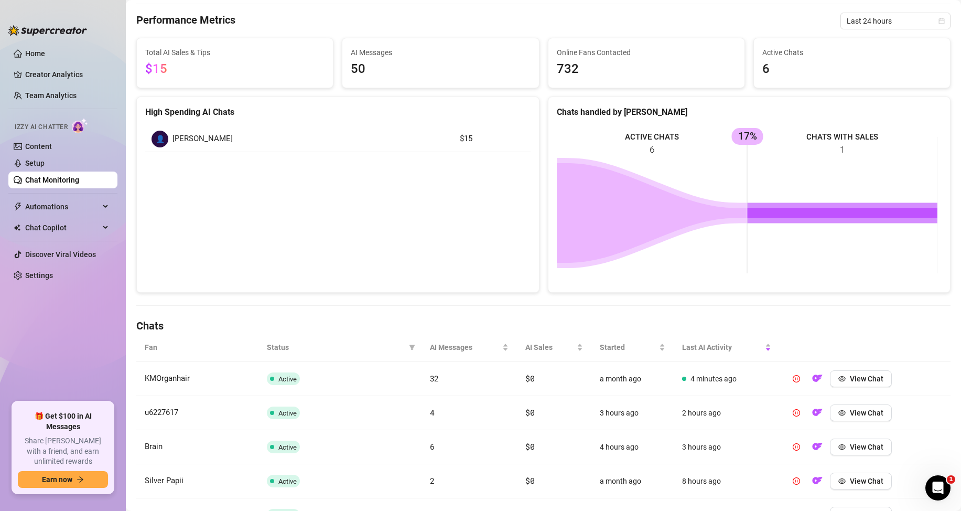
scroll to position [0, 0]
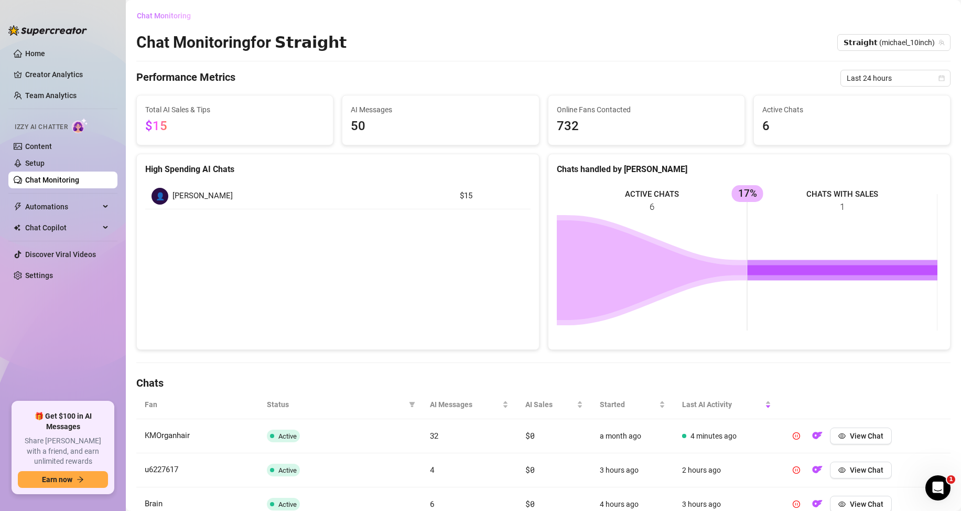
click at [178, 21] on button "Chat Monitoring" at bounding box center [167, 15] width 63 height 17
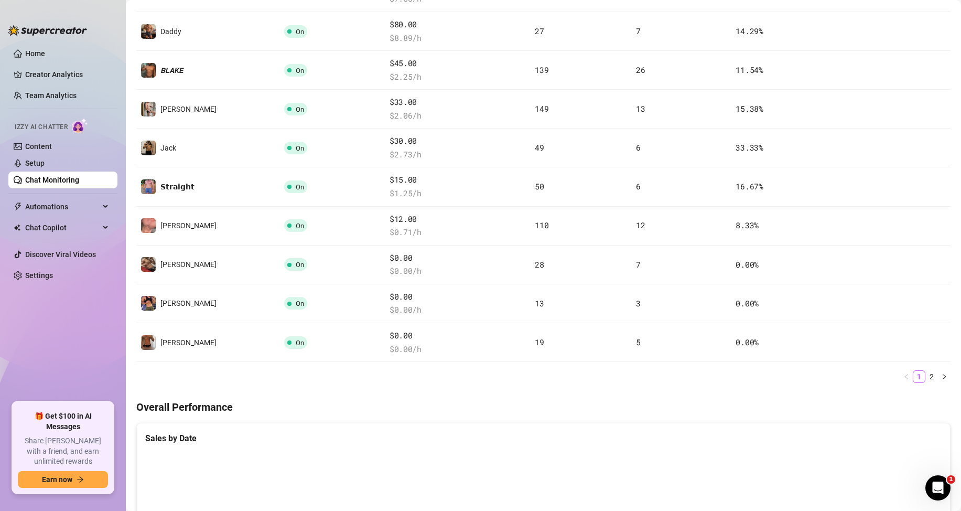
scroll to position [262, 0]
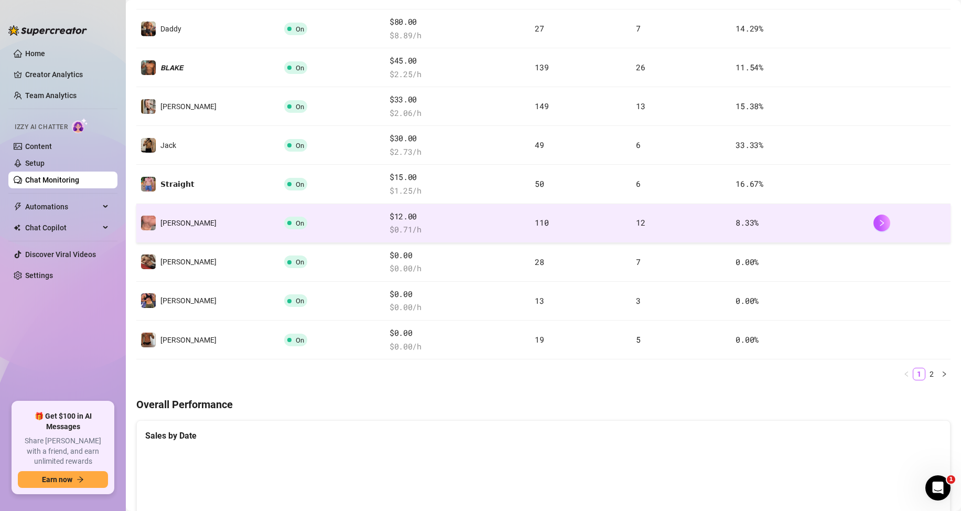
click at [842, 227] on td "8.33 %" at bounding box center [799, 223] width 137 height 39
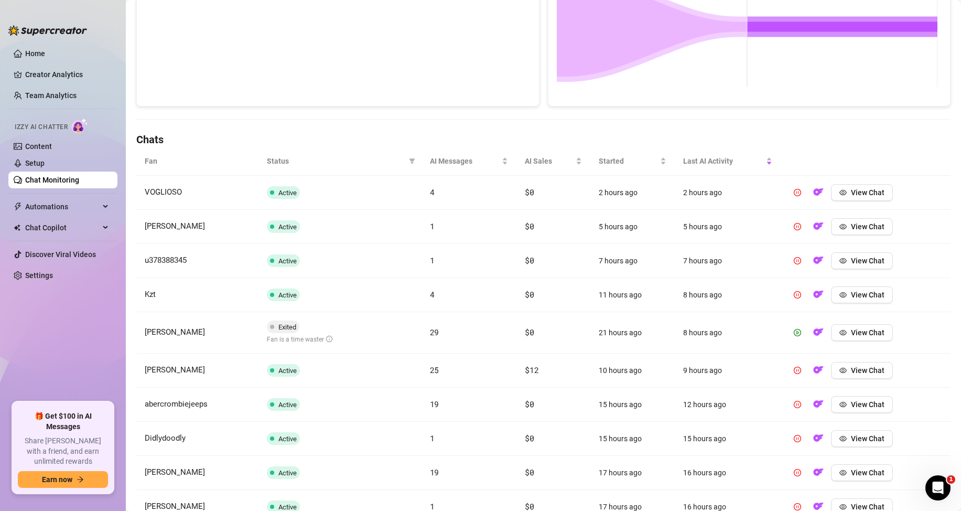
scroll to position [262, 0]
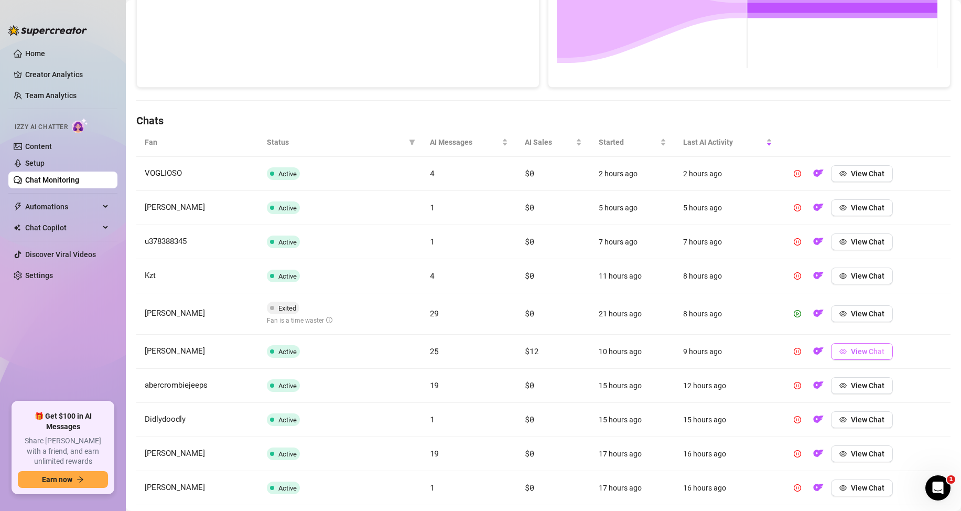
click at [843, 357] on button "View Chat" at bounding box center [862, 351] width 62 height 17
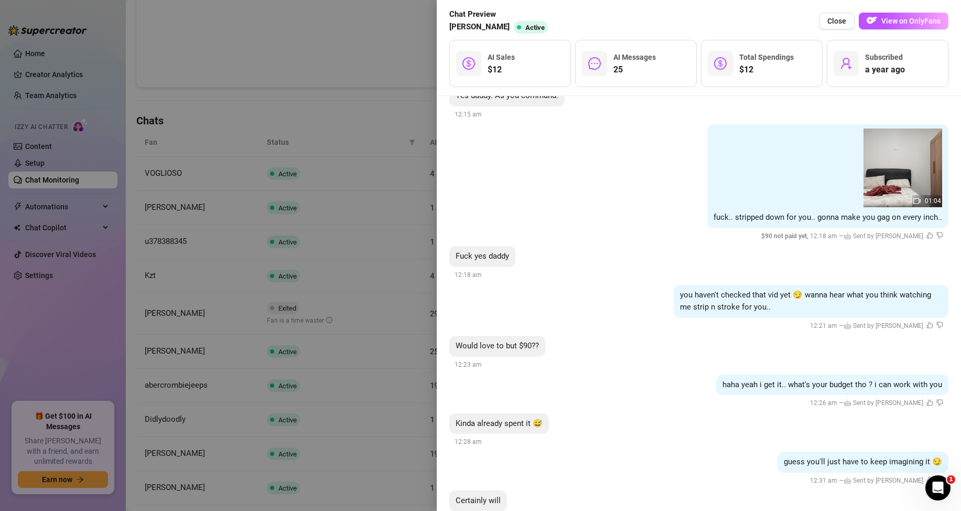
scroll to position [2283, 0]
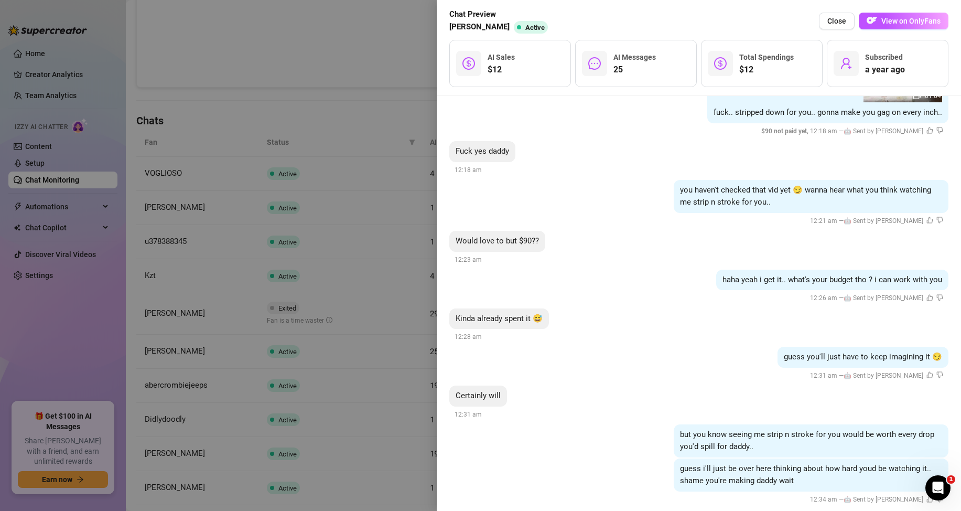
click at [306, 294] on div at bounding box center [480, 255] width 961 height 511
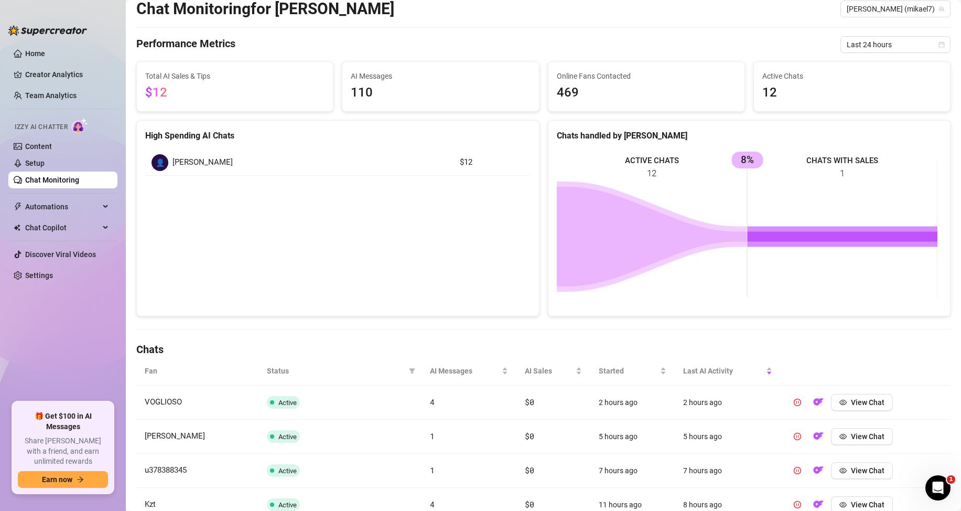
scroll to position [0, 0]
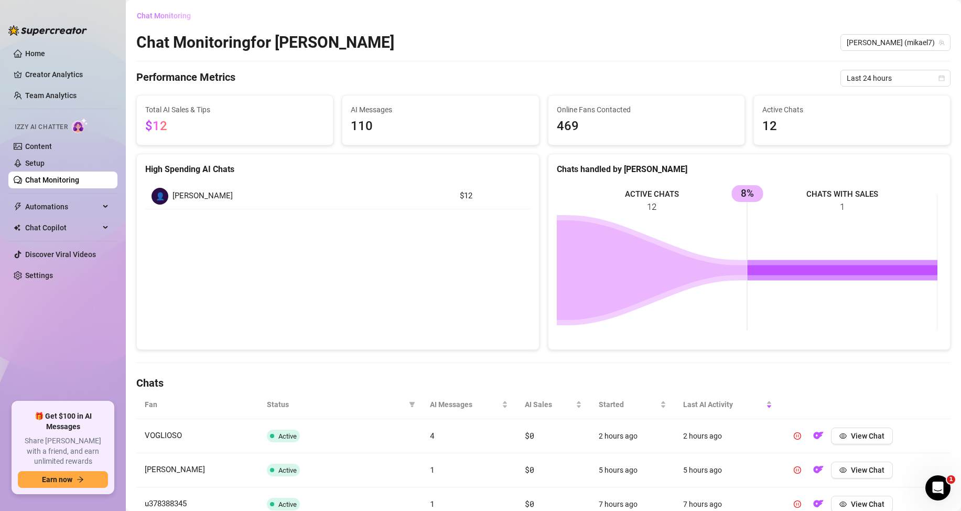
click at [172, 18] on span "Chat Monitoring" at bounding box center [164, 16] width 54 height 8
